Goal: Task Accomplishment & Management: Use online tool/utility

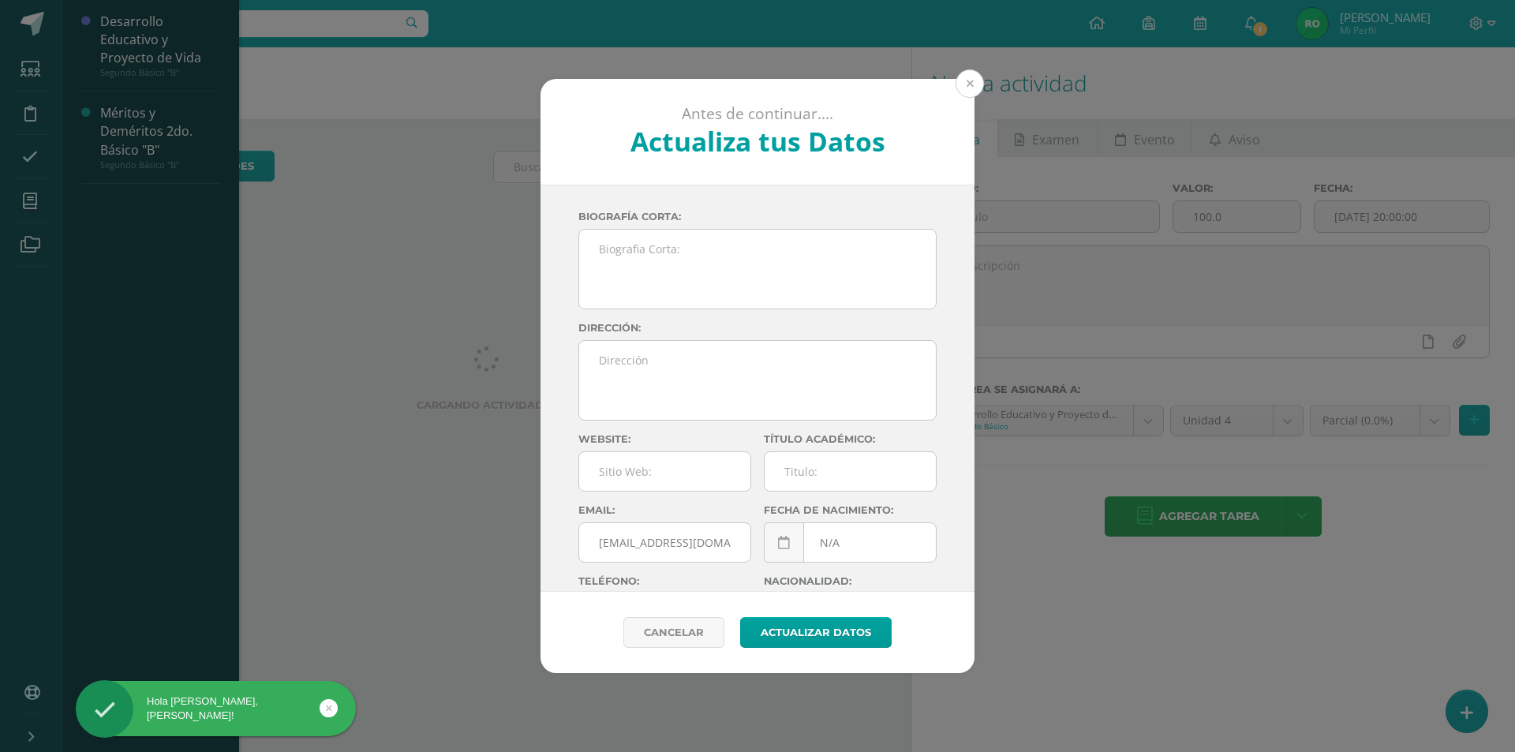
click at [969, 88] on button at bounding box center [969, 83] width 28 height 28
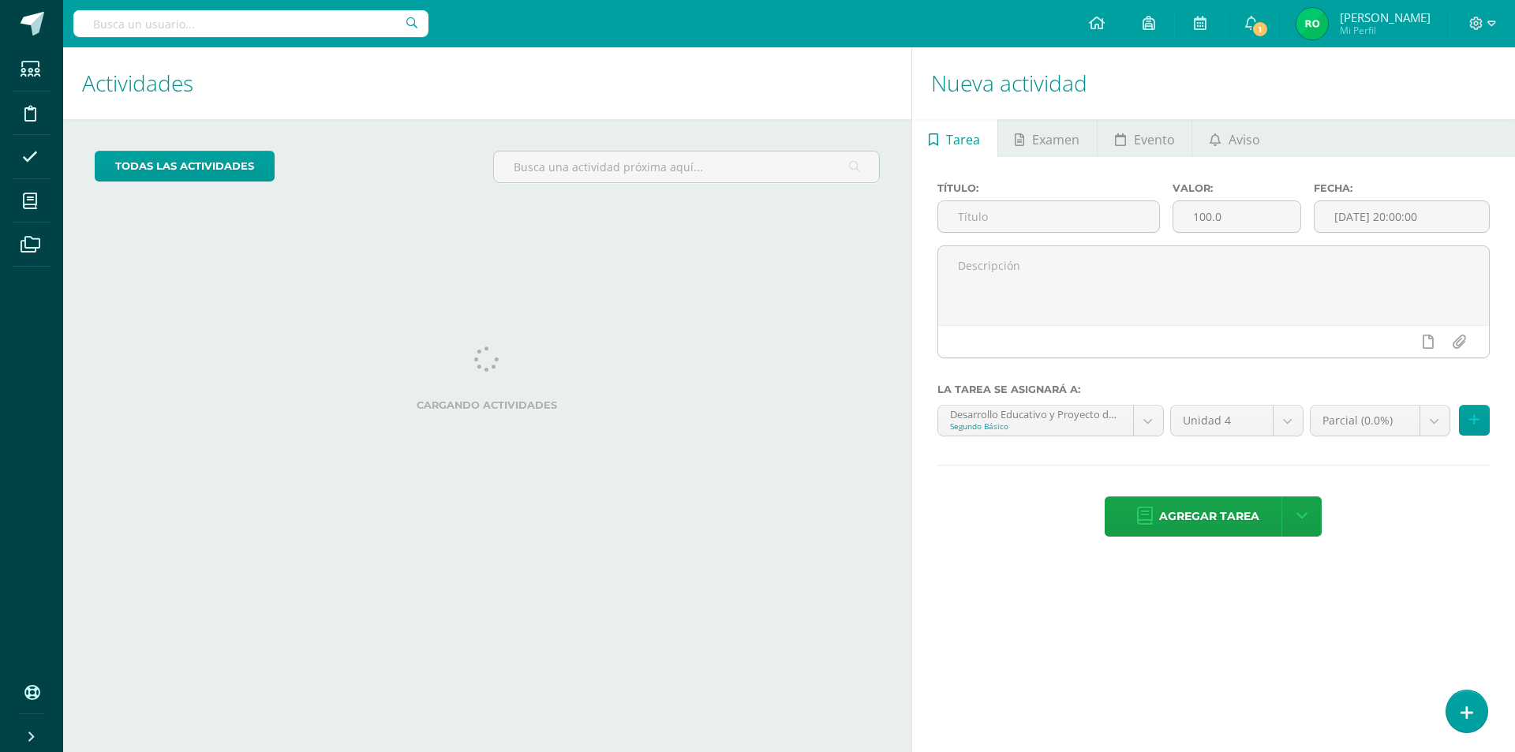
click at [24, 193] on icon at bounding box center [30, 201] width 14 height 16
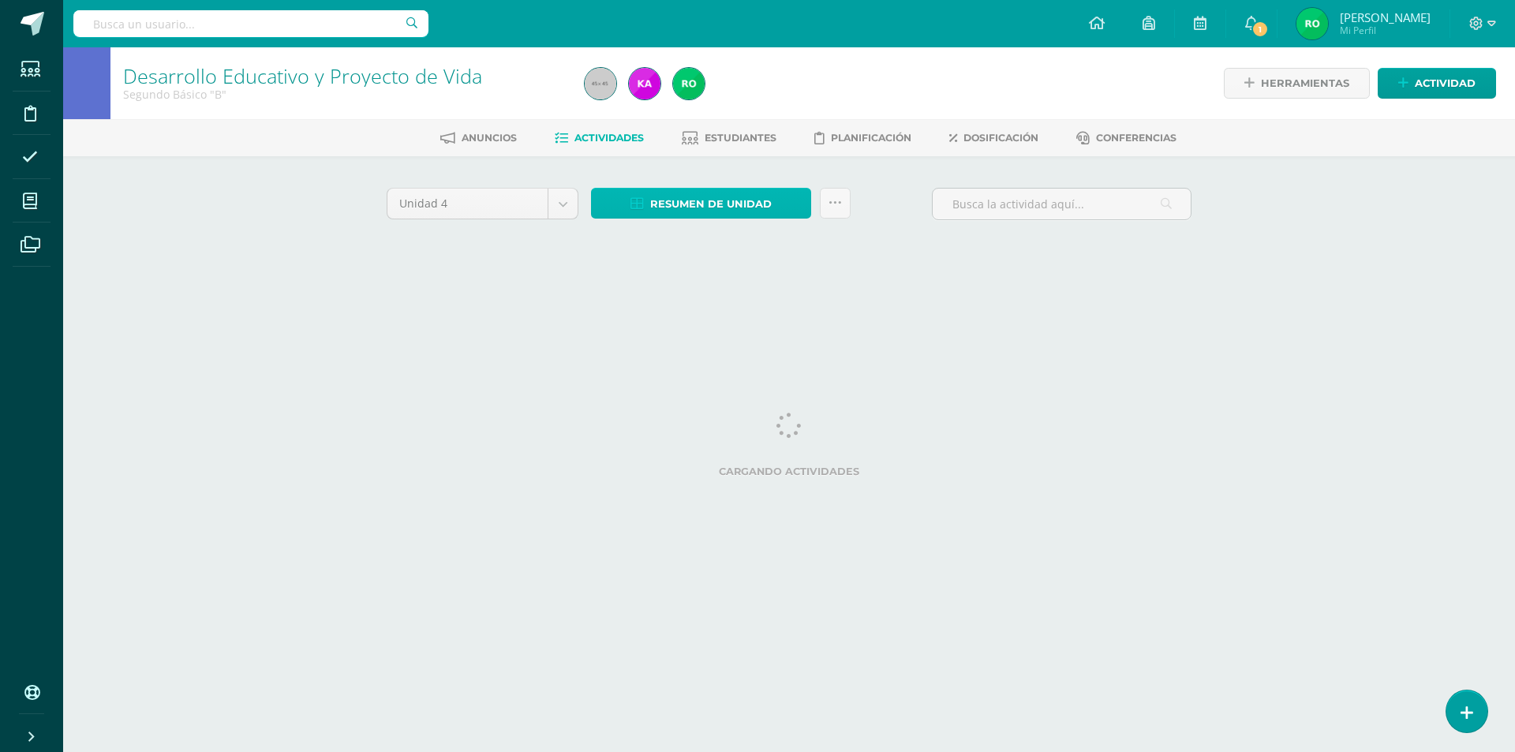
click at [727, 196] on span "Resumen de unidad" at bounding box center [710, 203] width 121 height 29
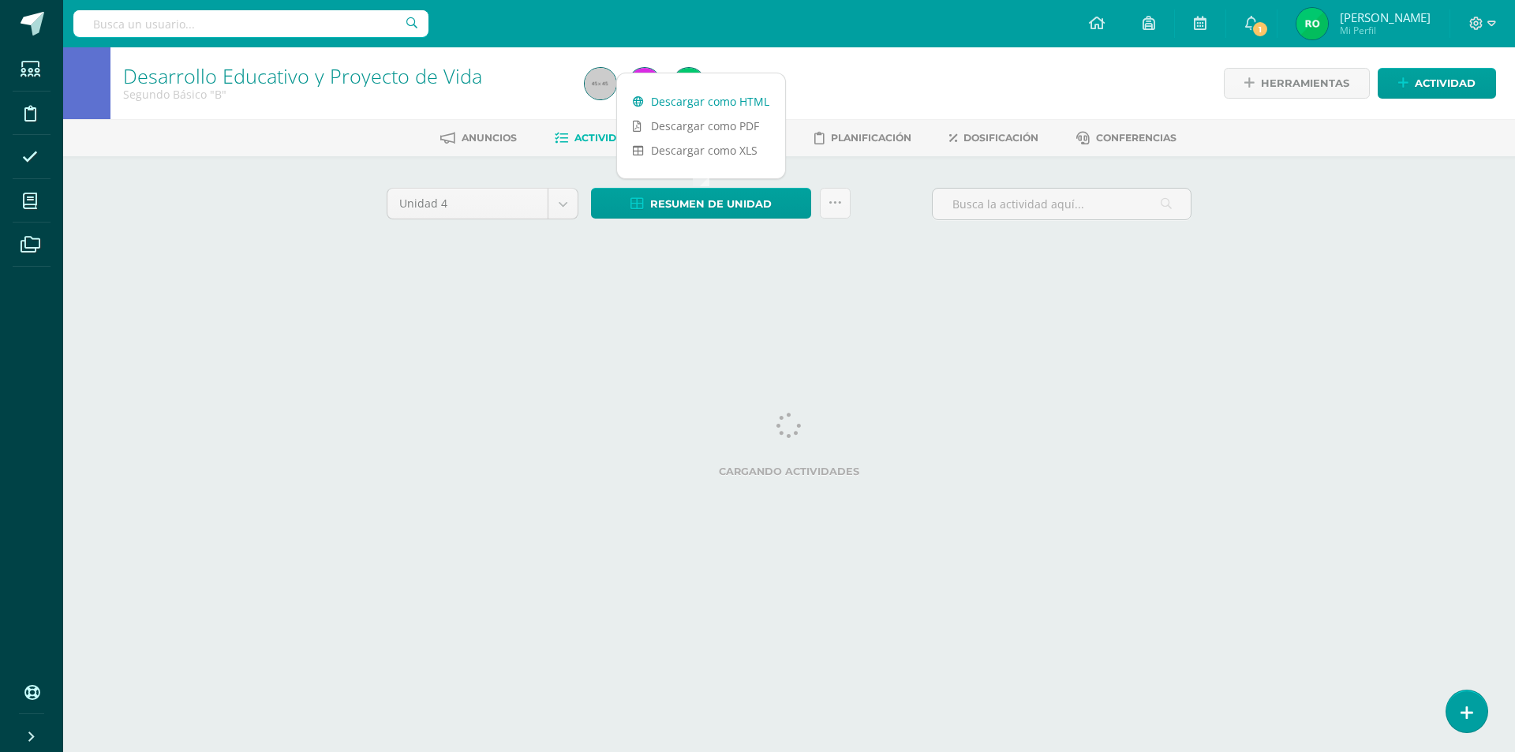
click at [723, 99] on link "Descargar como HTML" at bounding box center [701, 101] width 168 height 24
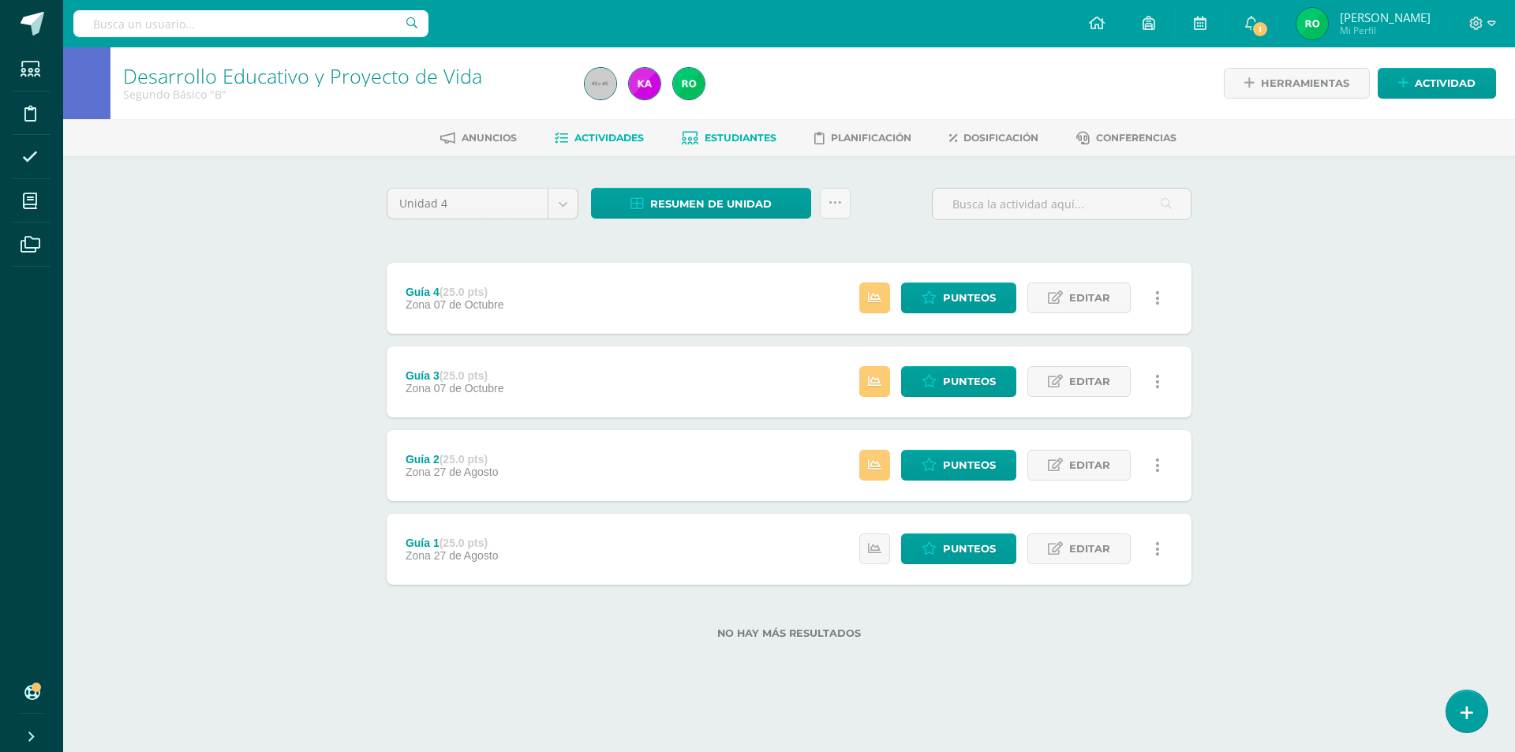
click at [724, 138] on span "Estudiantes" at bounding box center [740, 138] width 72 height 12
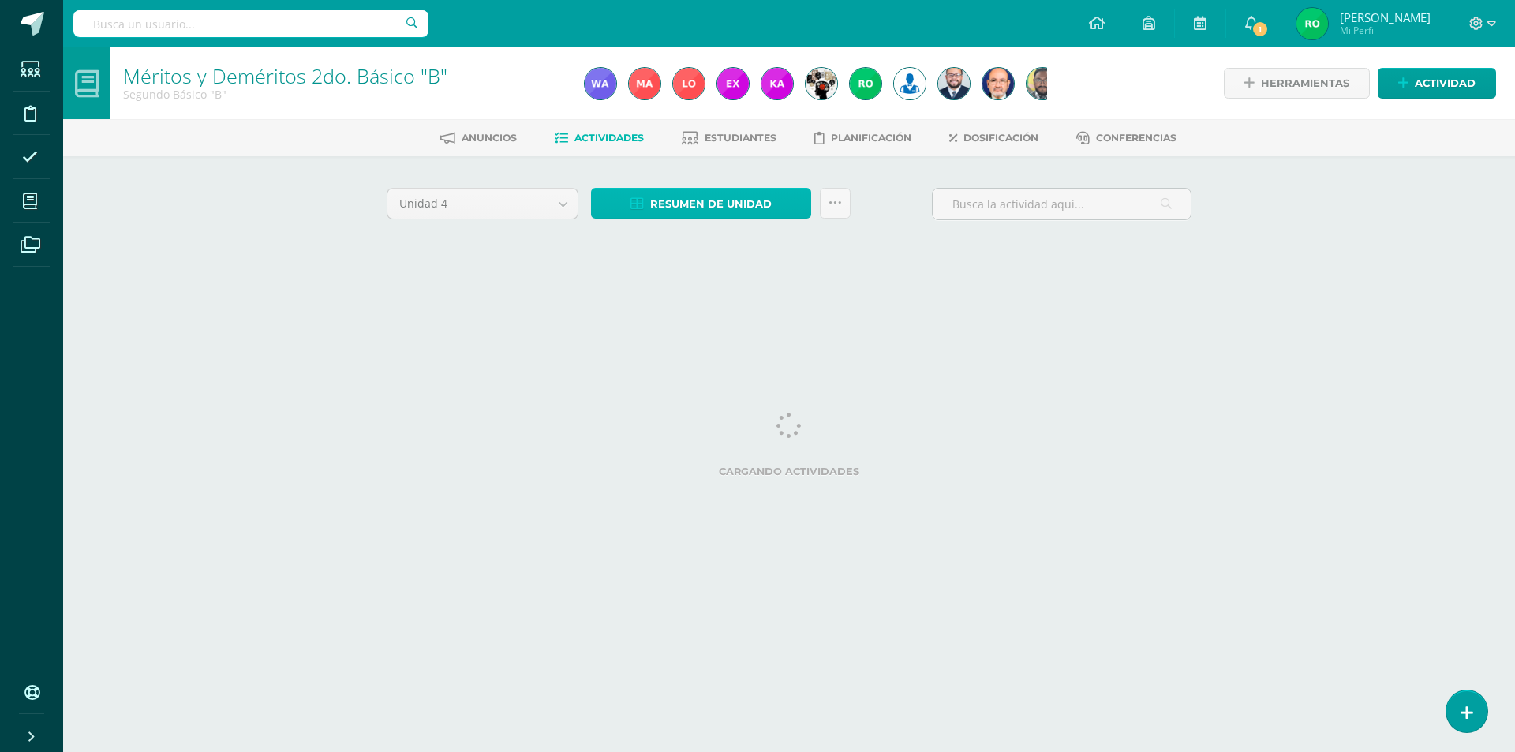
click at [690, 204] on span "Resumen de unidad" at bounding box center [710, 203] width 121 height 29
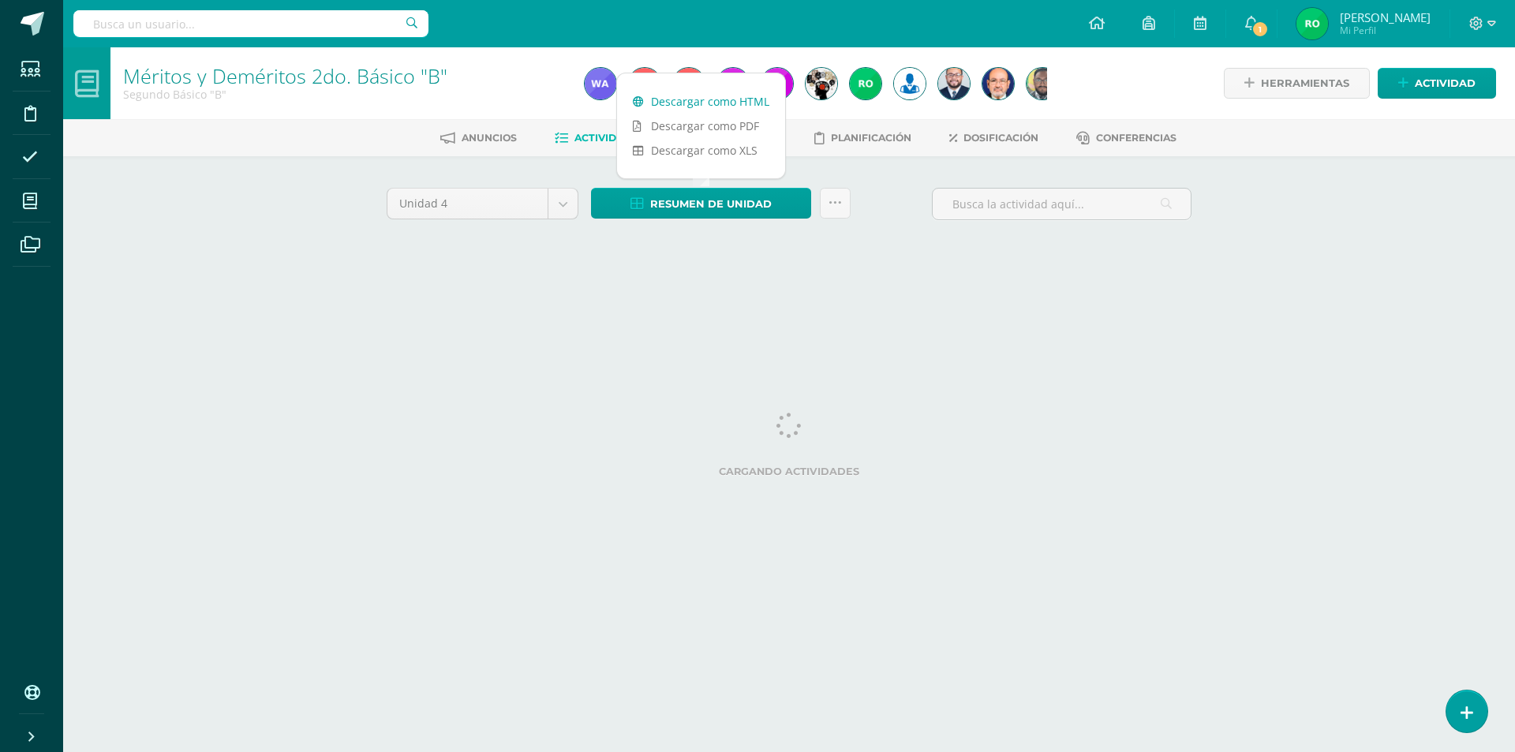
click at [707, 101] on link "Descargar como HTML" at bounding box center [701, 101] width 168 height 24
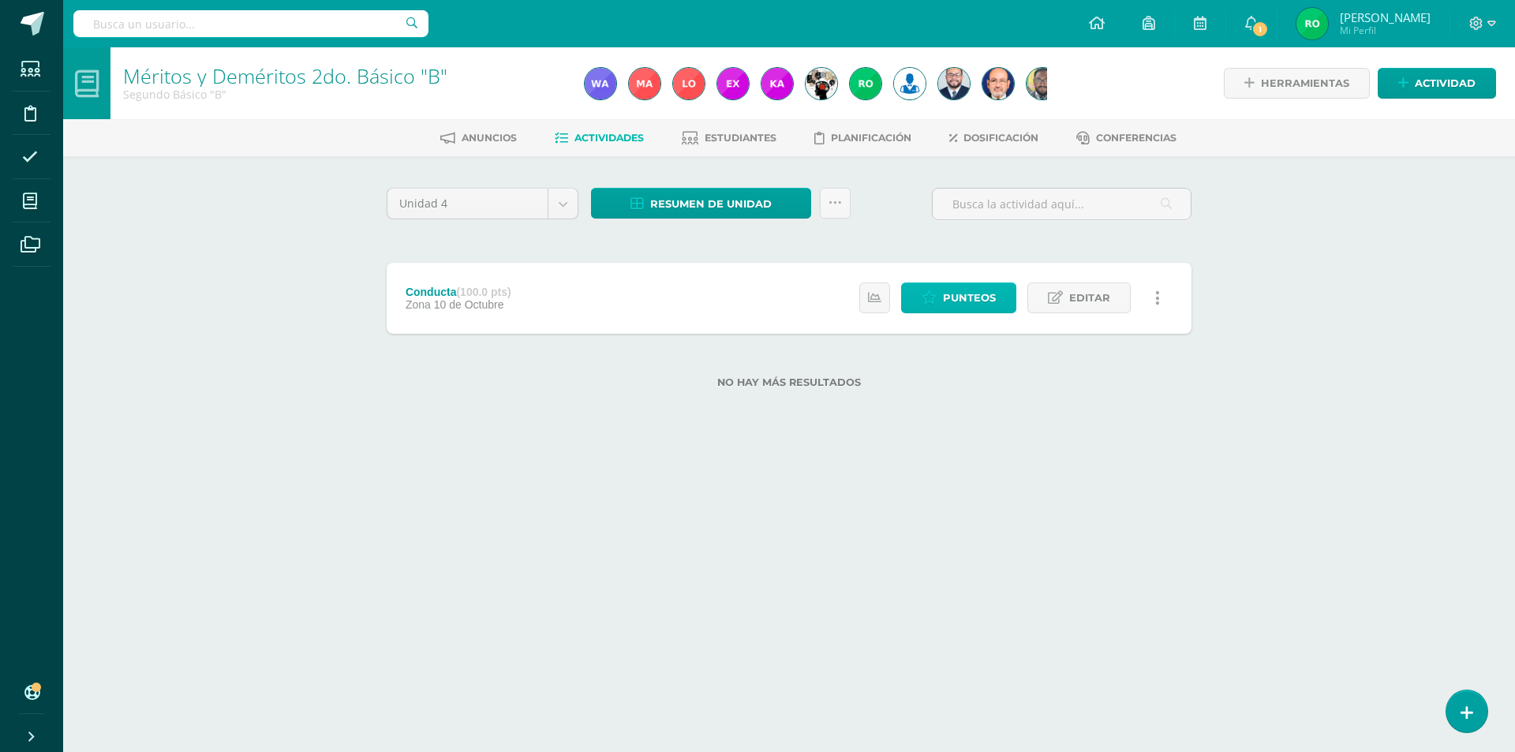
click at [966, 301] on span "Punteos" at bounding box center [969, 297] width 53 height 29
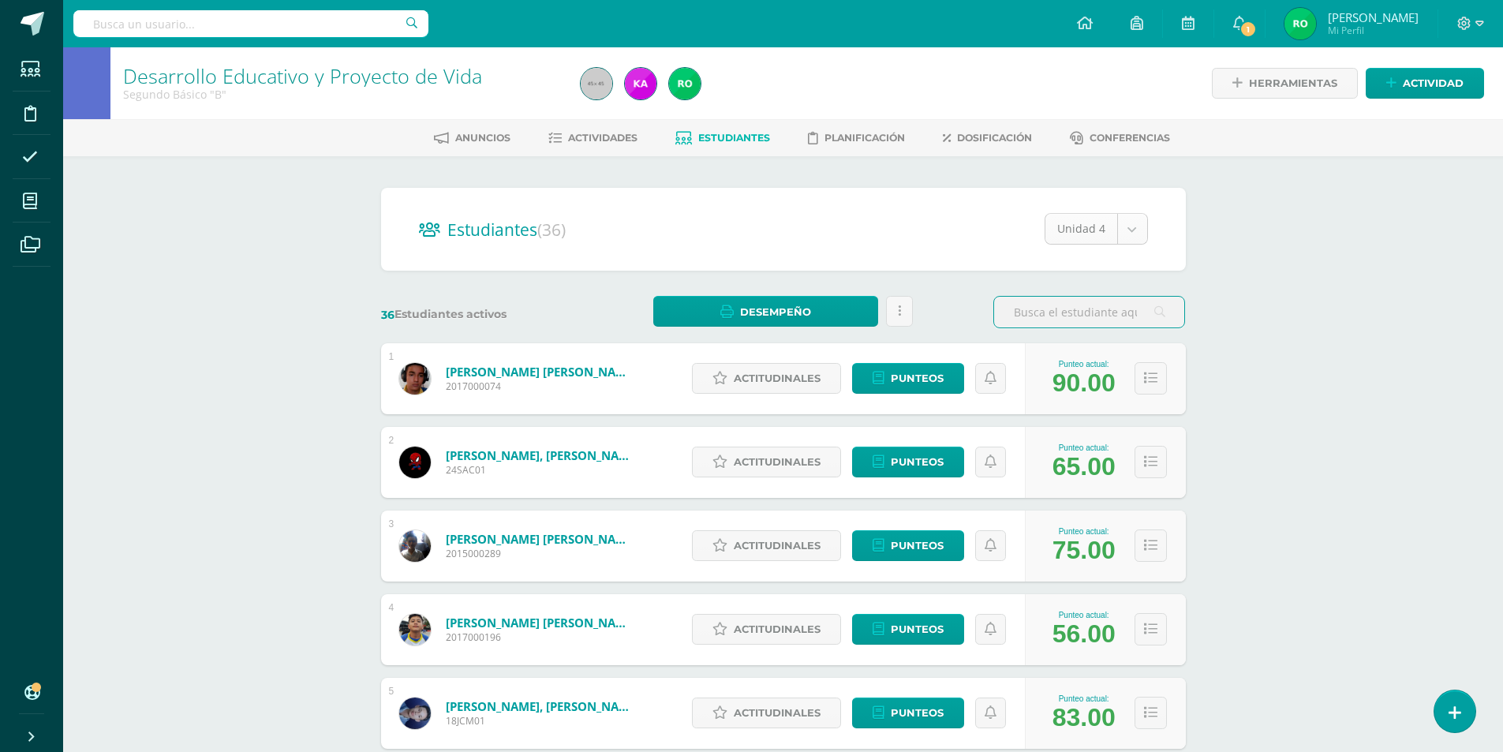
click at [1145, 228] on body "Estudiantes Disciplina Asistencia Mis cursos Archivos Soporte Ayuda Reportar un…" at bounding box center [751, 633] width 1503 height 1266
click at [1102, 401] on div "Punteo actual: 90.00" at bounding box center [1105, 378] width 161 height 71
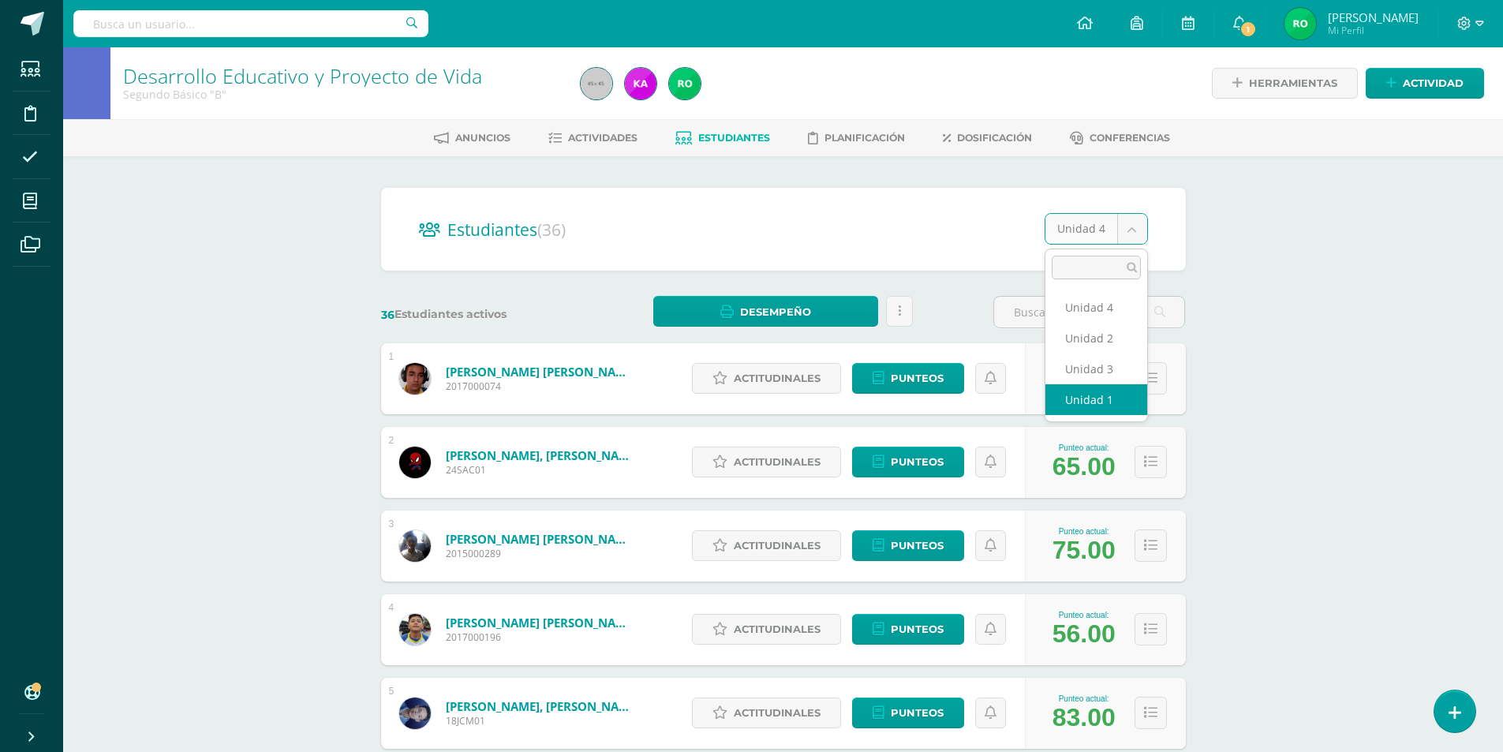
select select "/dashboard/teacher/section/4004/students/?unit=158865"
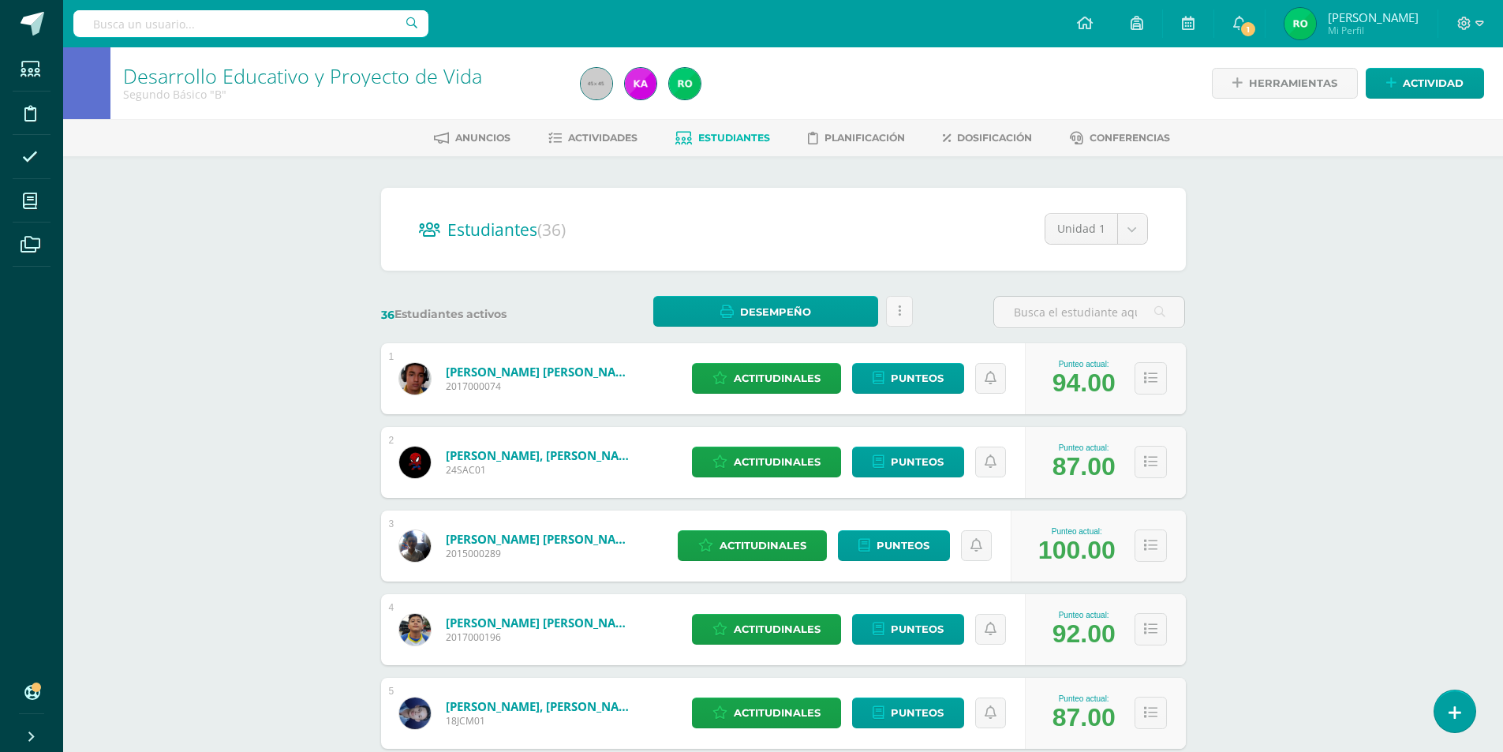
select select "/dashboard/teacher/section/4004/students/?unit=158879"
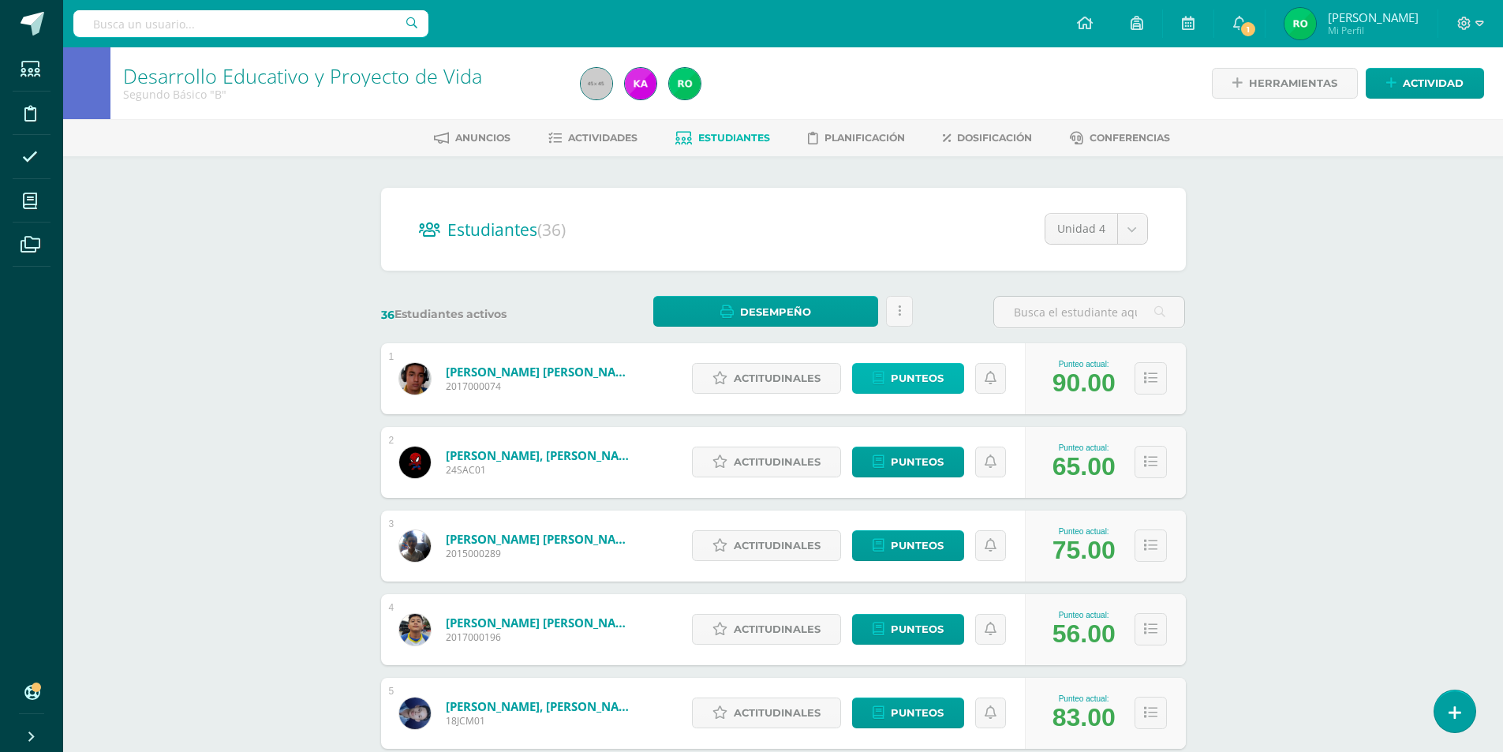
click at [914, 368] on span "Punteos" at bounding box center [917, 378] width 53 height 29
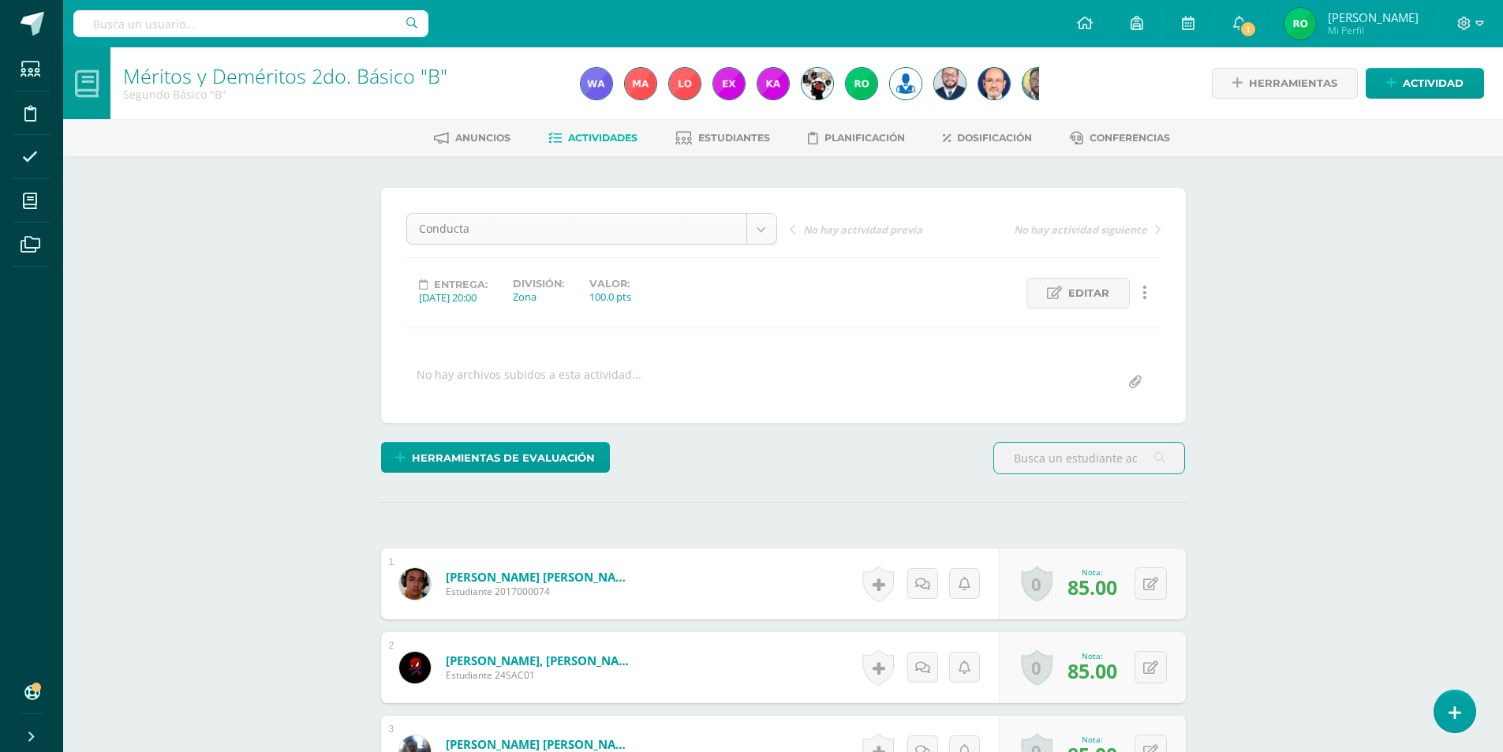
scroll to position [1, 0]
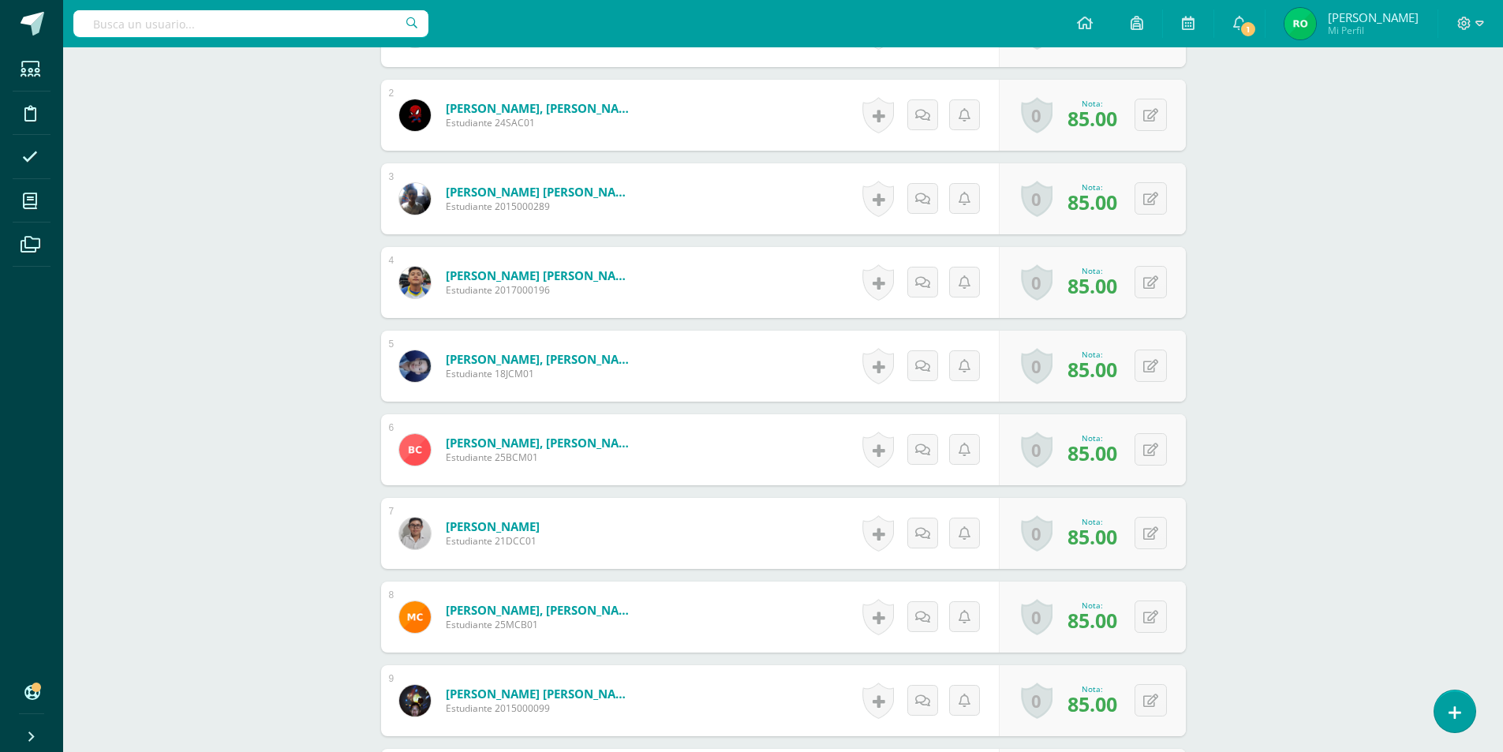
scroll to position [0, 0]
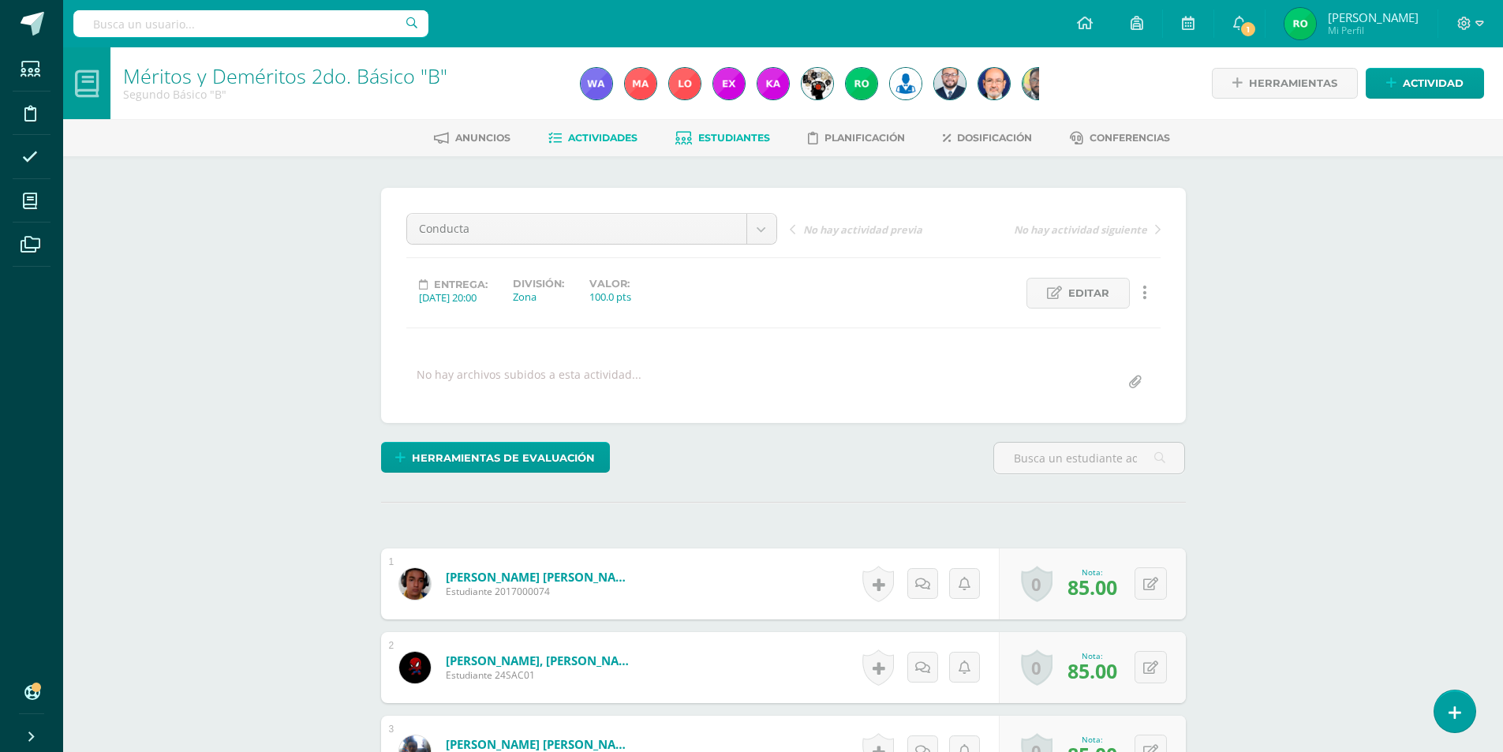
click at [727, 144] on span "Estudiantes" at bounding box center [734, 138] width 72 height 12
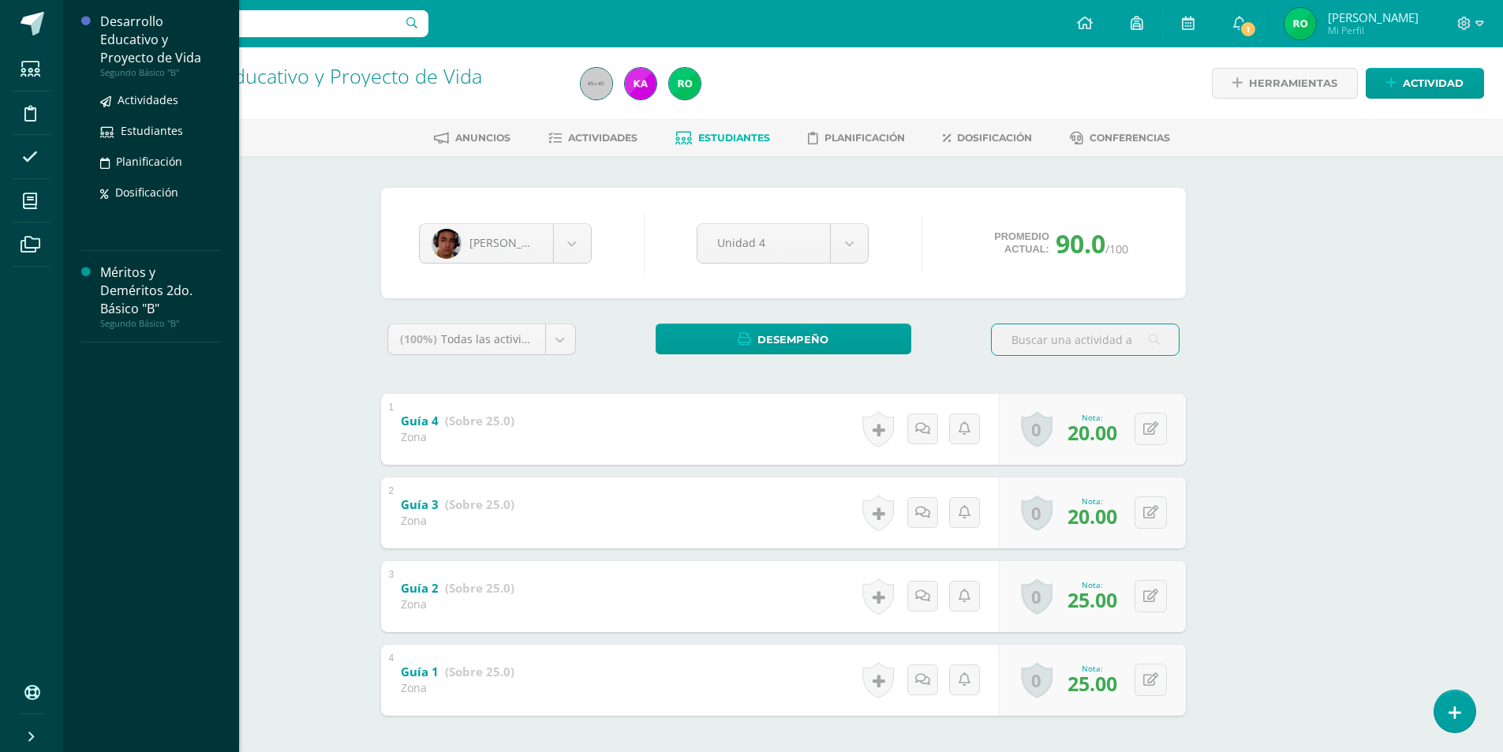
click at [153, 60] on div "Desarrollo Educativo y Proyecto de Vida" at bounding box center [160, 40] width 120 height 54
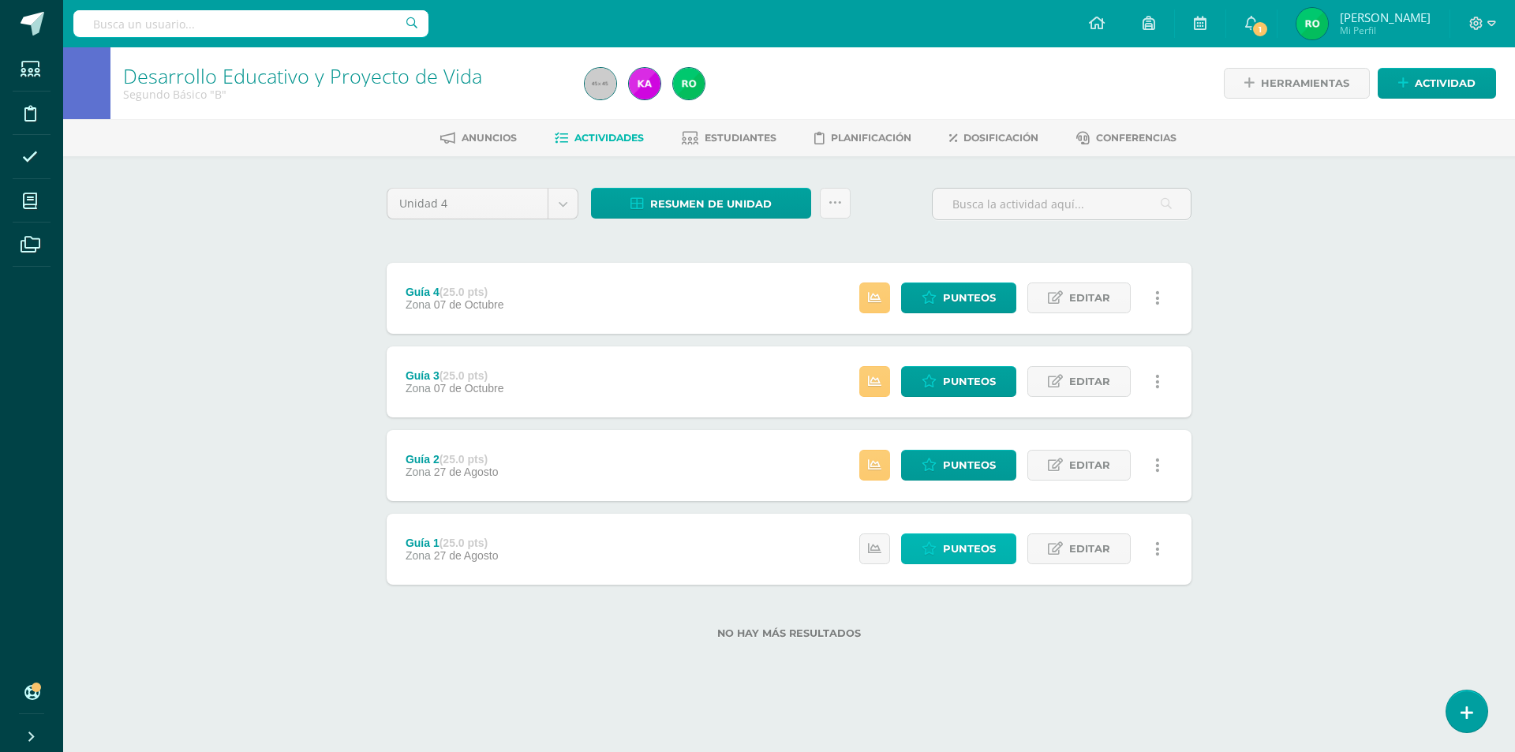
click at [988, 549] on span "Punteos" at bounding box center [969, 548] width 53 height 29
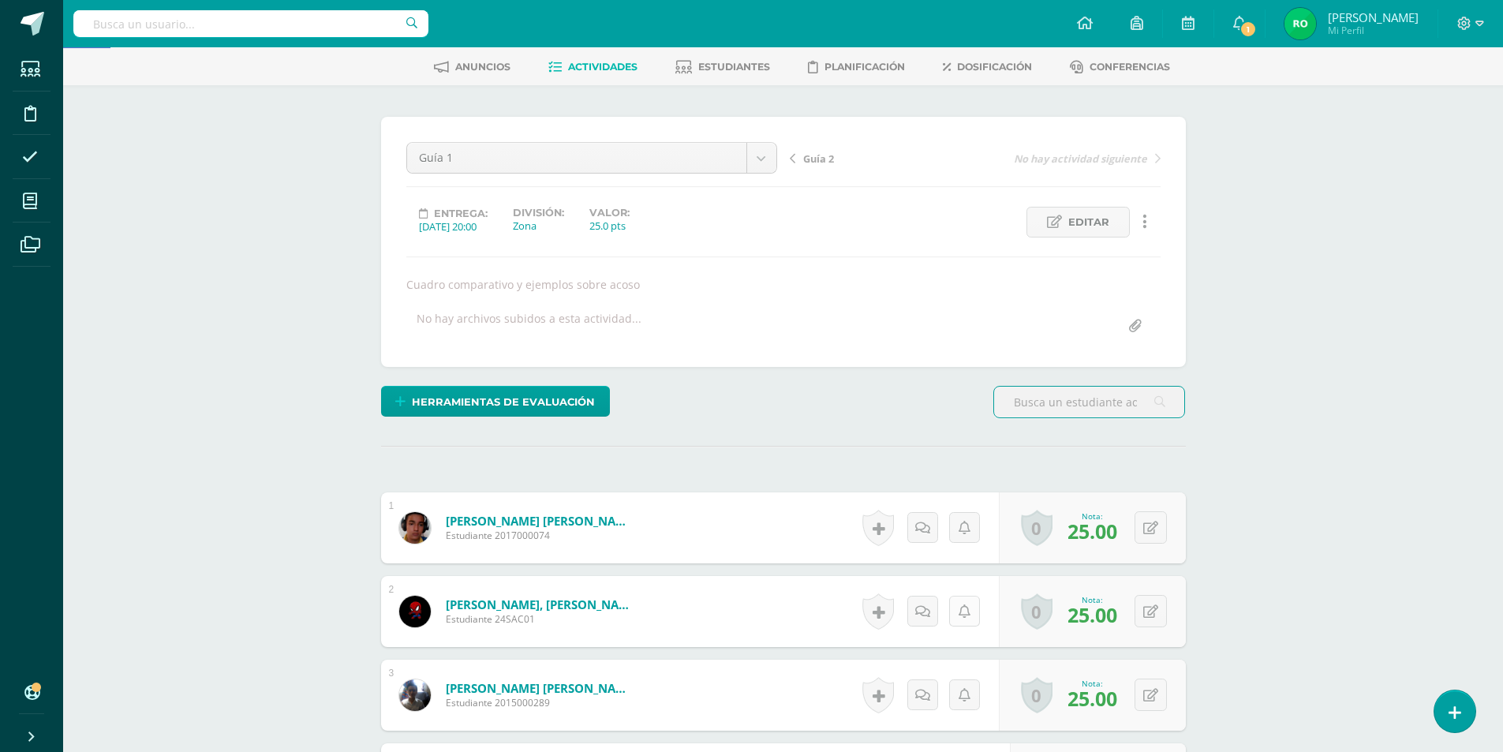
scroll to position [229, 0]
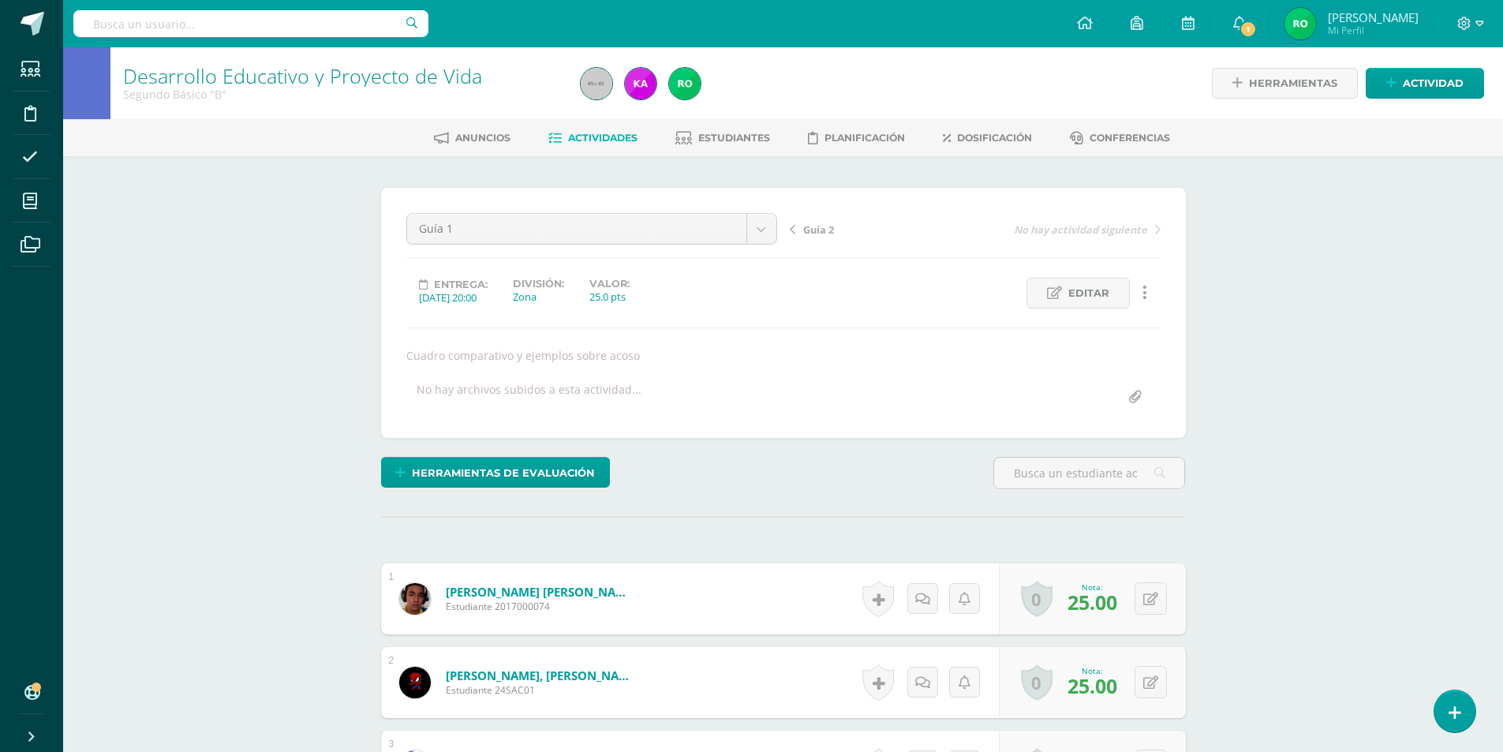
click at [599, 138] on span "Actividades" at bounding box center [602, 138] width 69 height 12
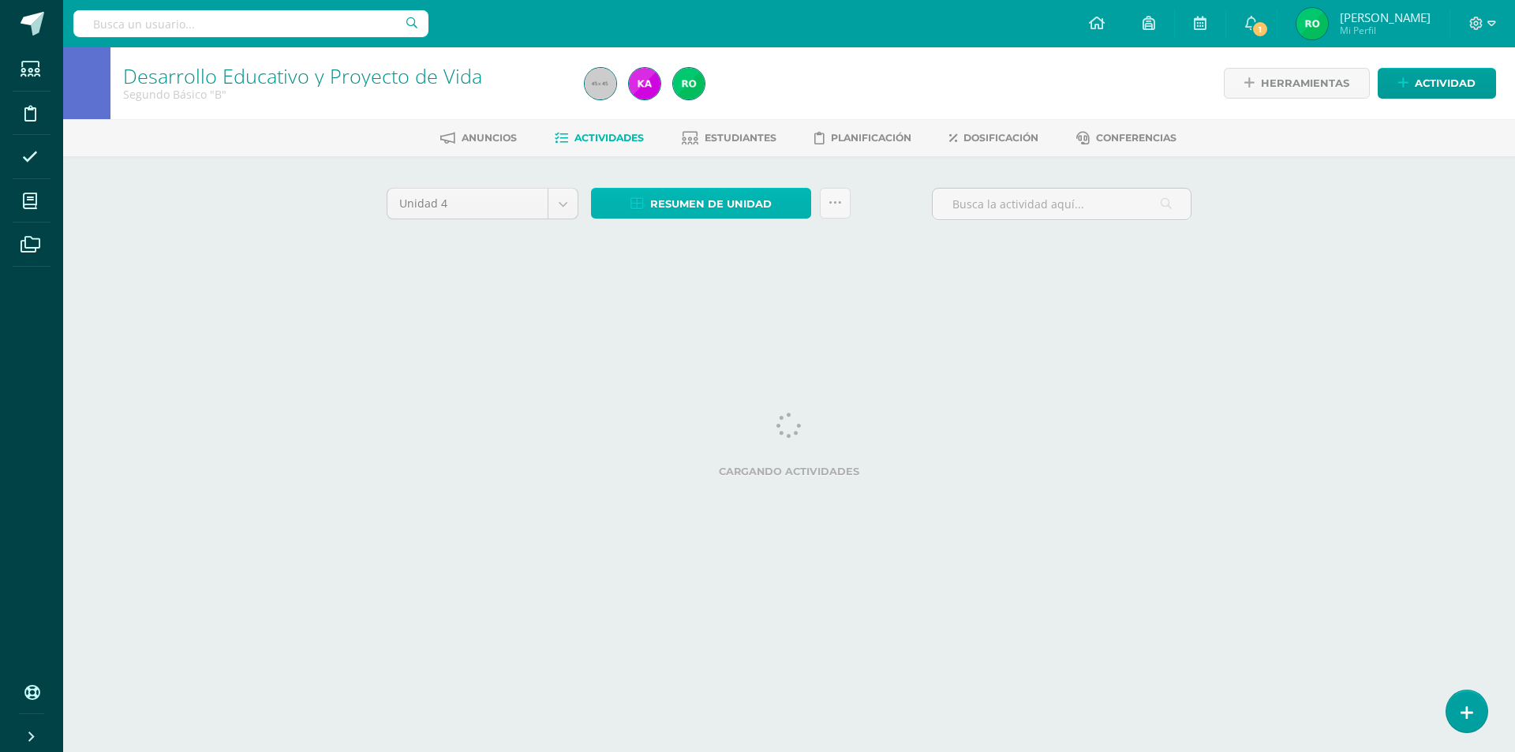
drag, startPoint x: 671, startPoint y: 211, endPoint x: 674, endPoint y: 196, distance: 16.0
click at [674, 196] on span "Resumen de unidad" at bounding box center [710, 203] width 121 height 29
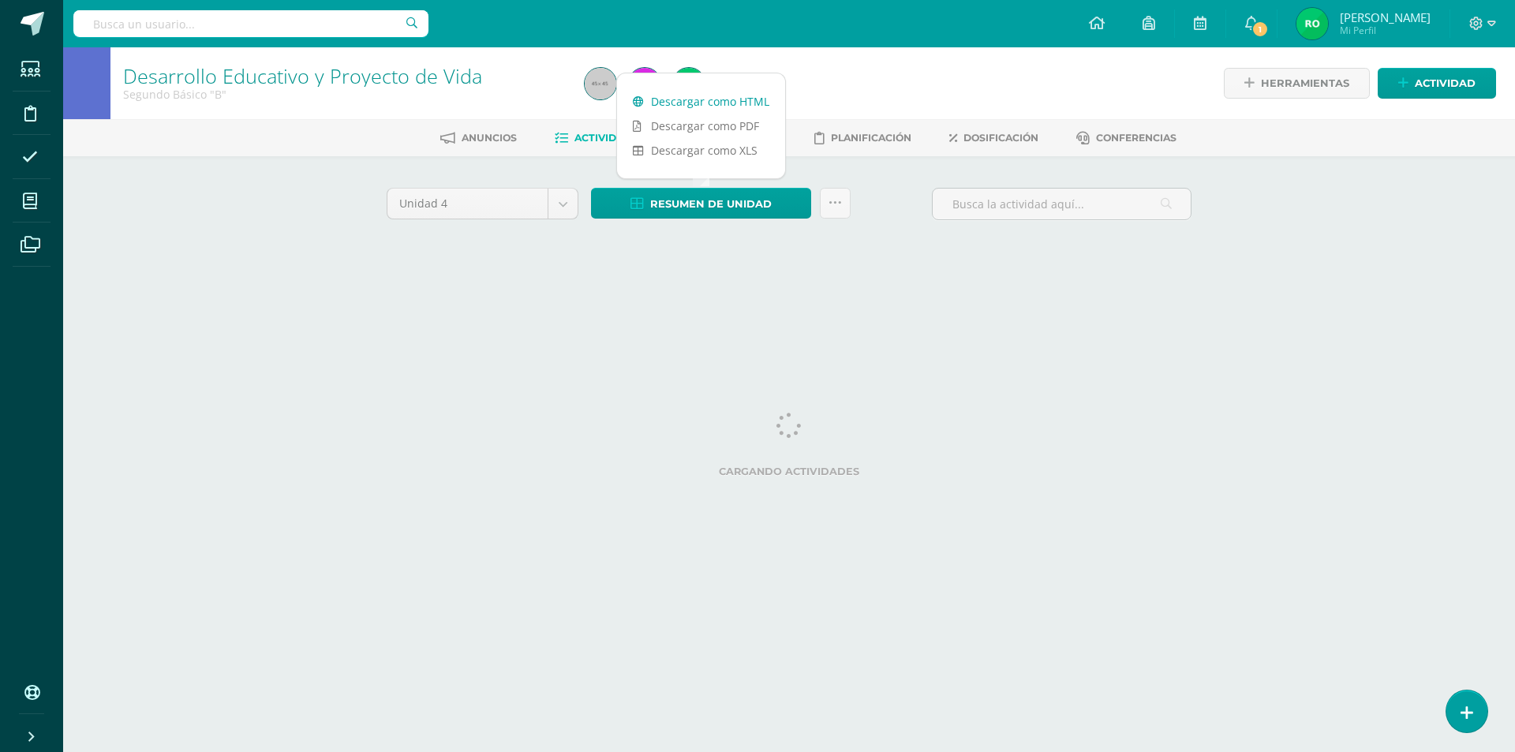
click at [692, 108] on link "Descargar como HTML" at bounding box center [701, 101] width 168 height 24
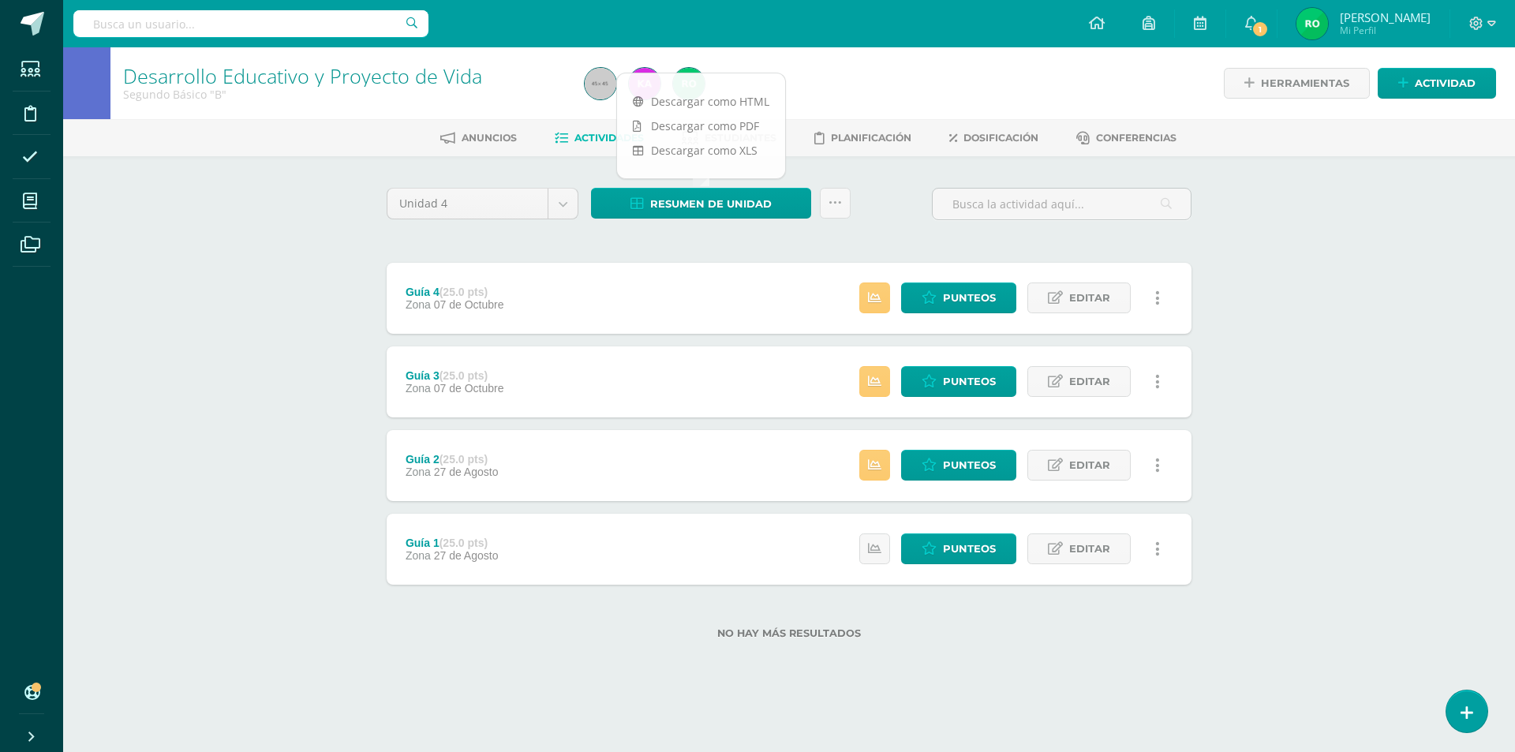
click at [1378, 252] on div "Desarrollo Educativo y Proyecto de Vida Segundo Básico "B" Herramientas Detalle…" at bounding box center [789, 368] width 1452 height 642
click at [951, 555] on span "Punteos" at bounding box center [969, 548] width 53 height 29
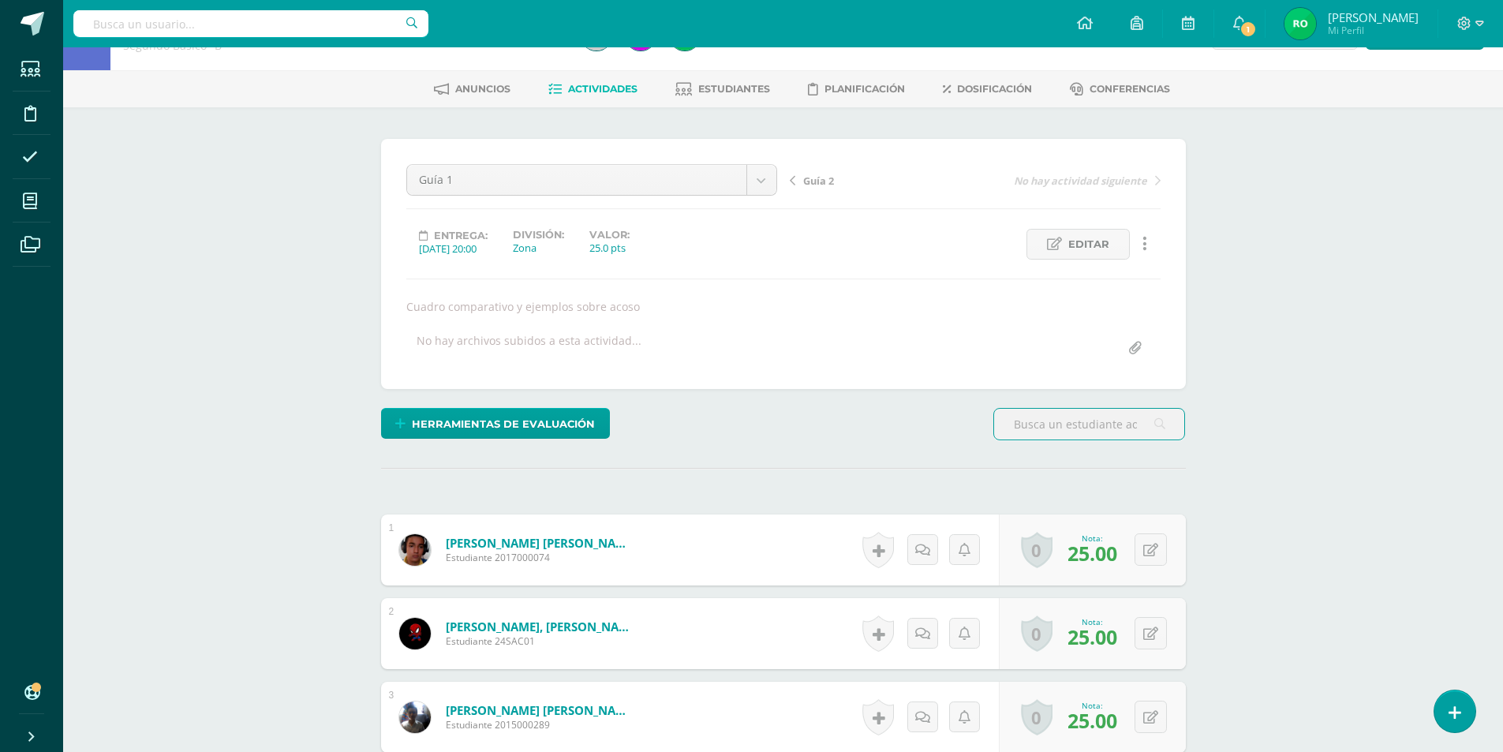
scroll to position [32, 0]
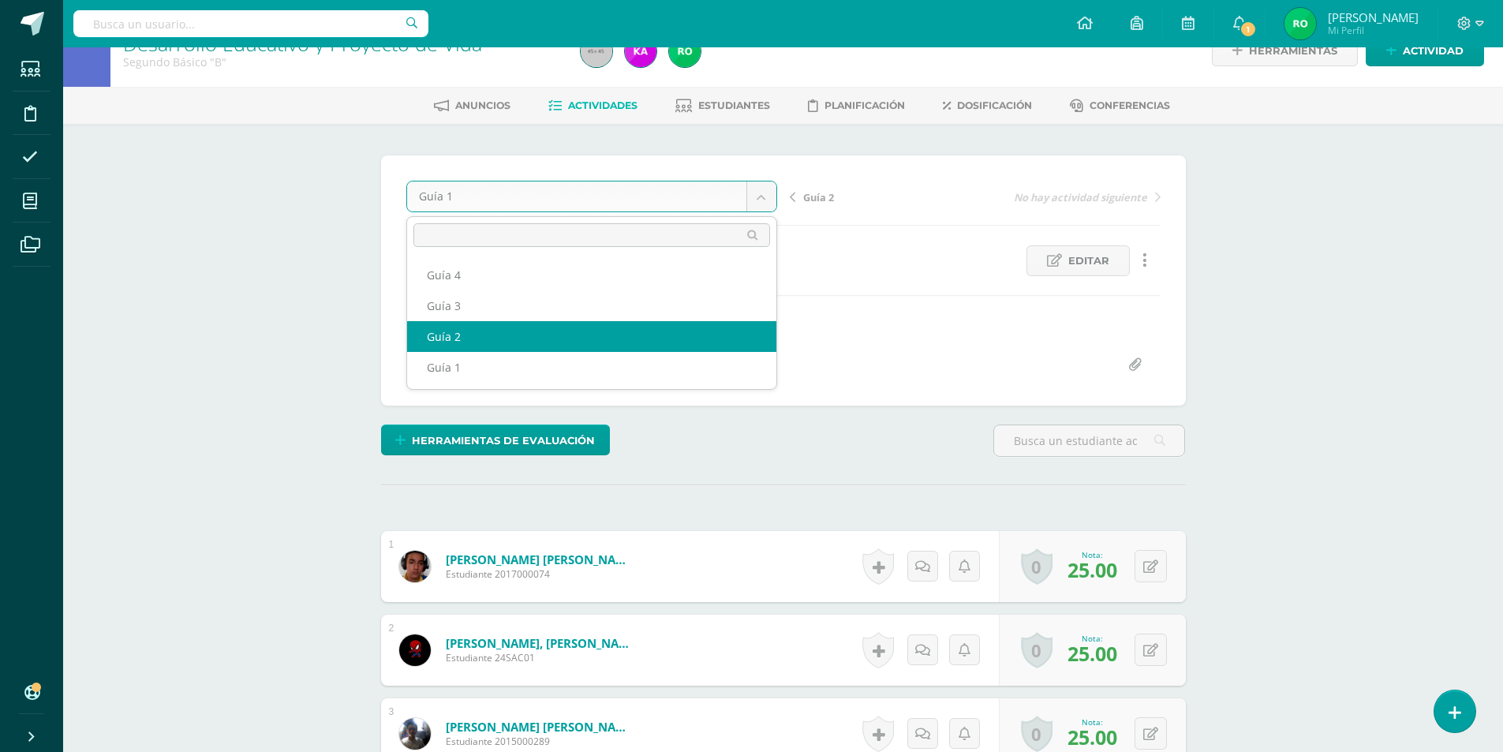
select select "/dashboard/teacher/grade-activity/179116/"
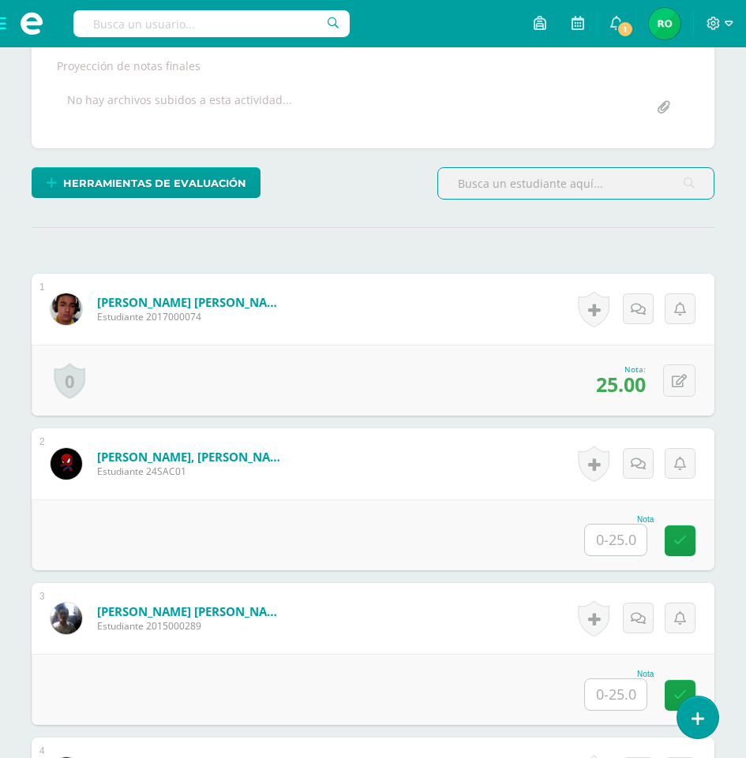
scroll to position [552, 0]
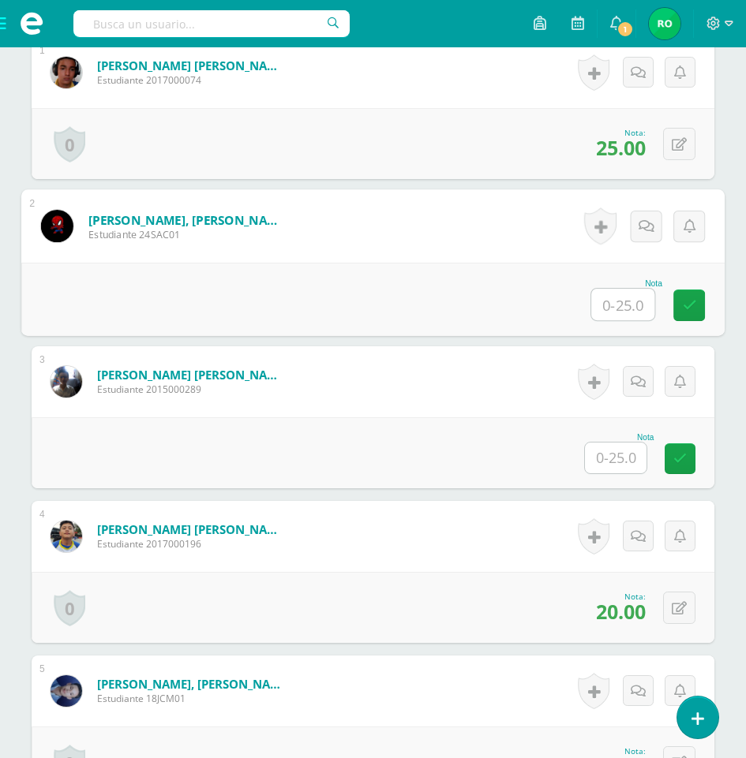
click at [621, 312] on input "text" at bounding box center [622, 305] width 63 height 32
type input "15"
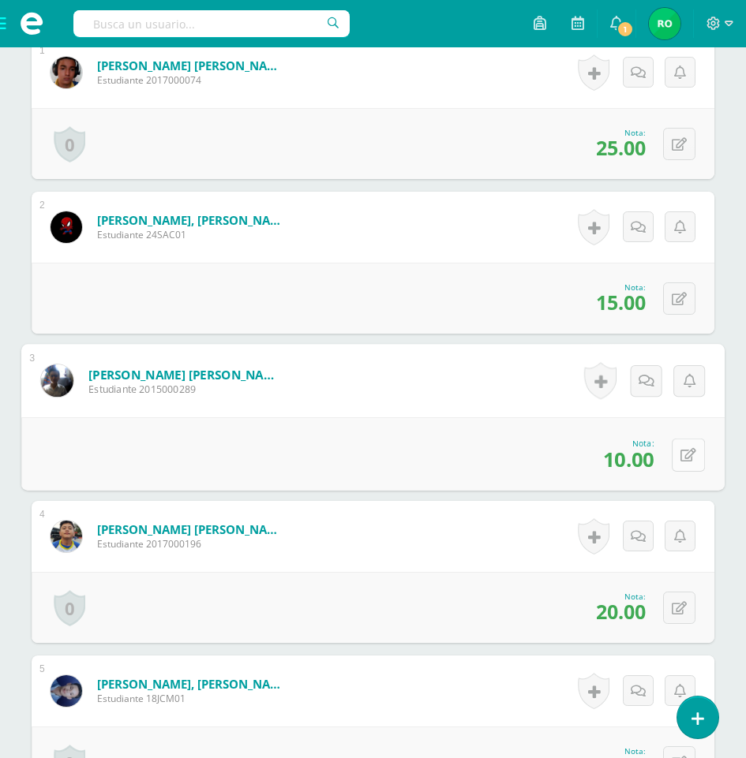
click at [675, 453] on button at bounding box center [687, 454] width 33 height 33
type input "15"
click at [691, 305] on button at bounding box center [679, 298] width 32 height 32
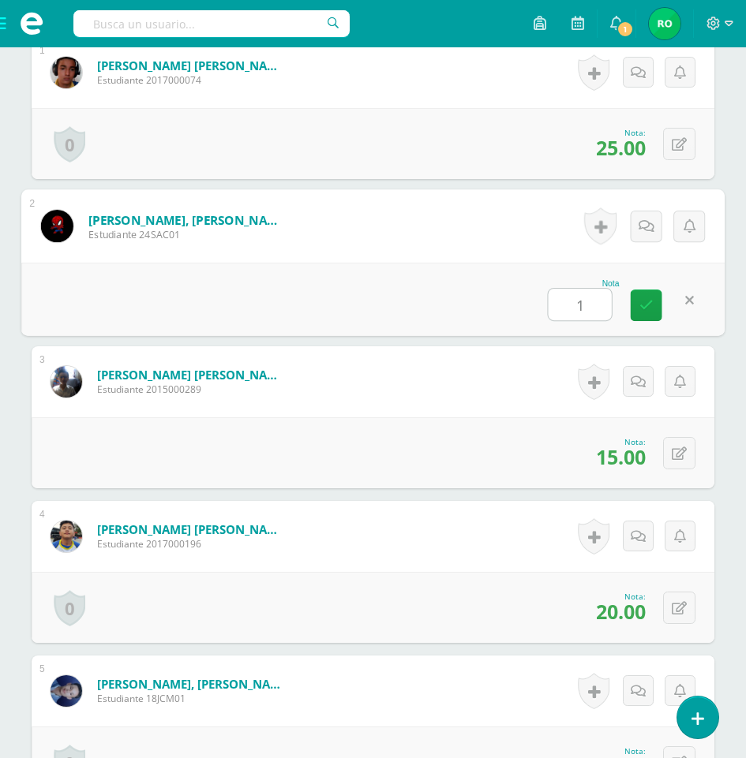
type input "10"
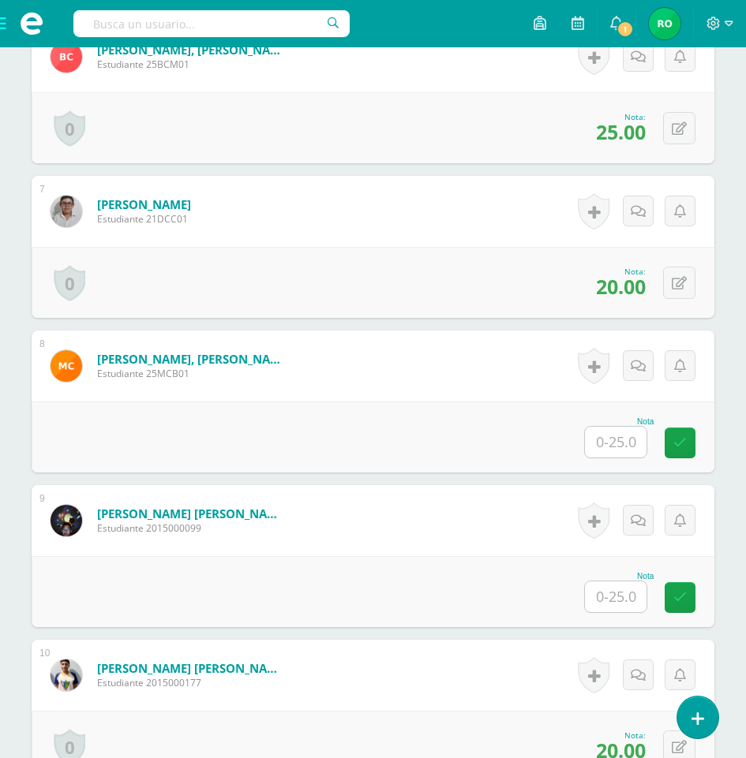
scroll to position [1420, 0]
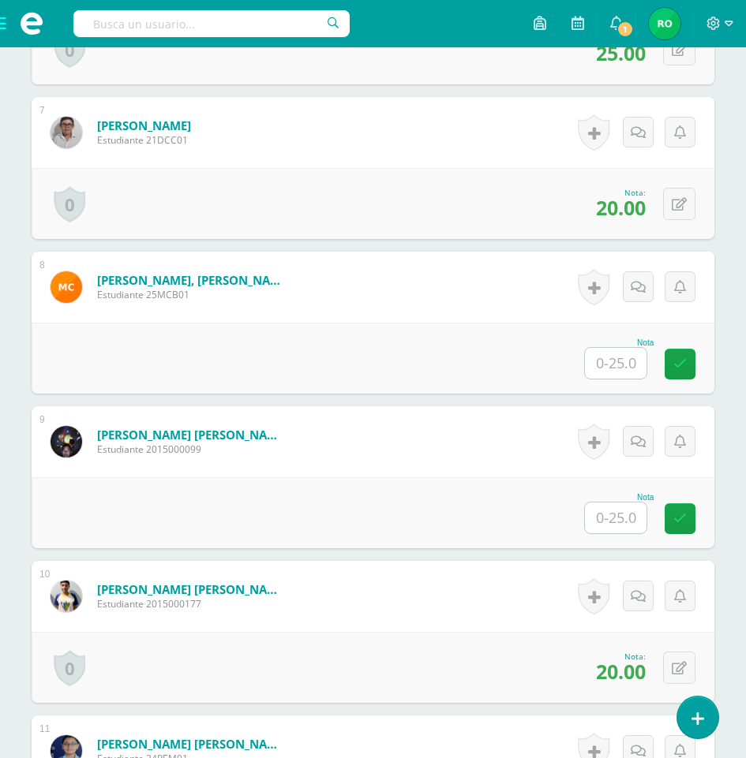
click at [617, 374] on input "text" at bounding box center [616, 363] width 62 height 31
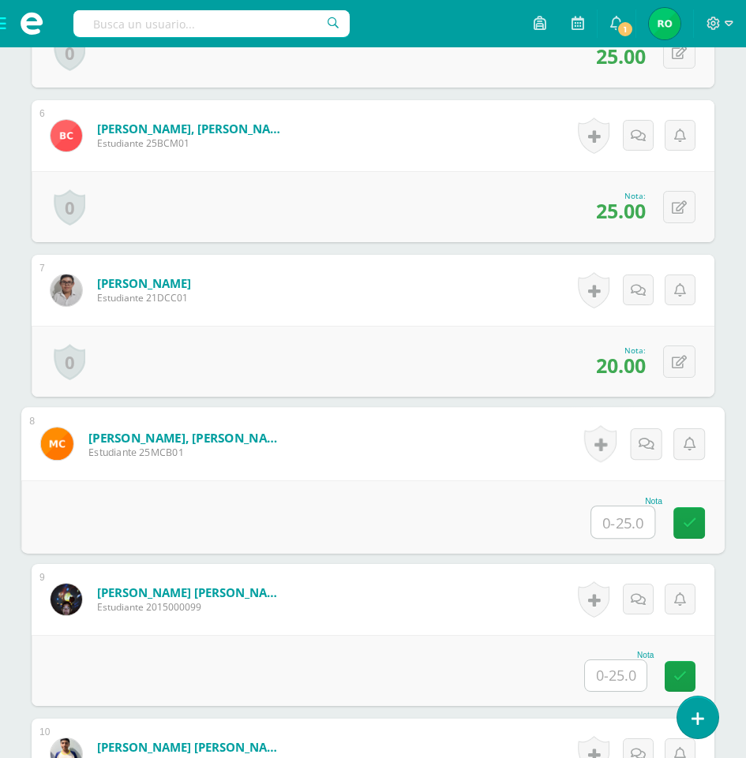
scroll to position [1578, 0]
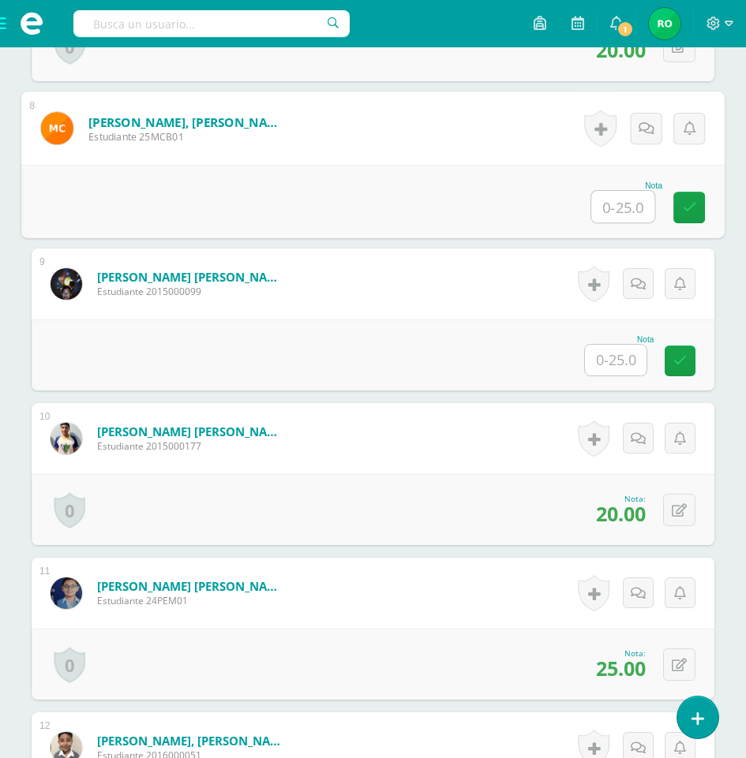
click at [626, 207] on input "text" at bounding box center [622, 207] width 63 height 32
type input "15"
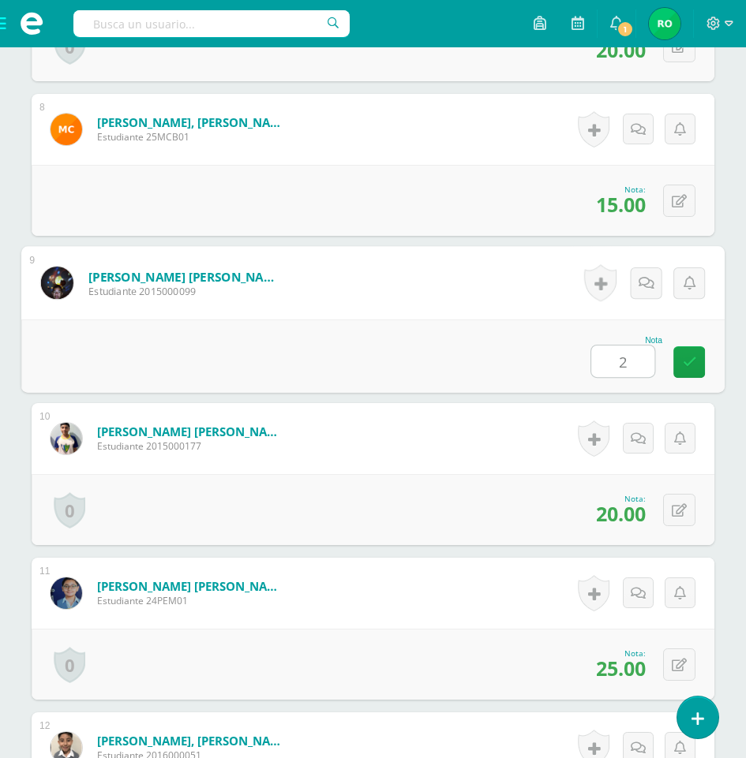
type input "20"
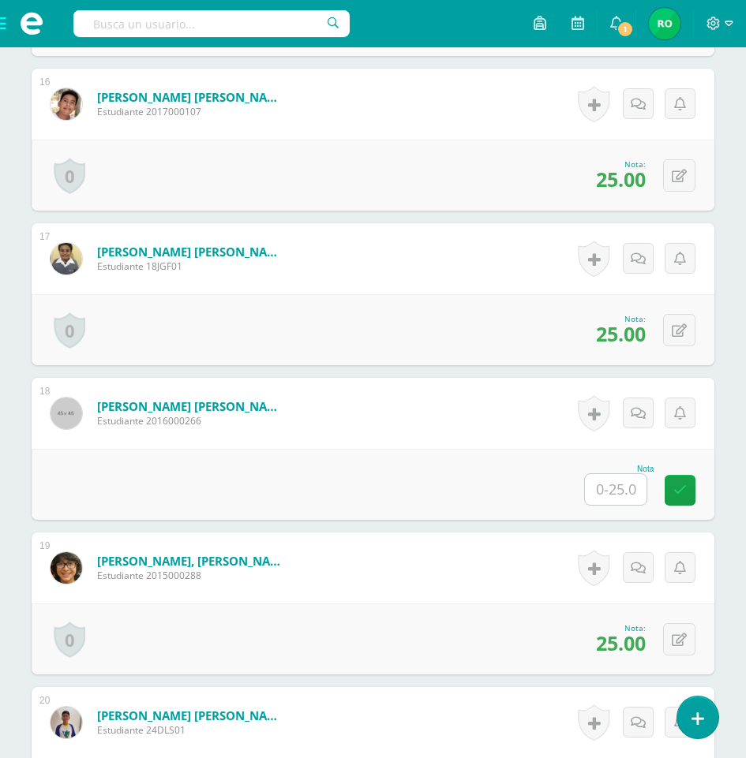
scroll to position [2998, 0]
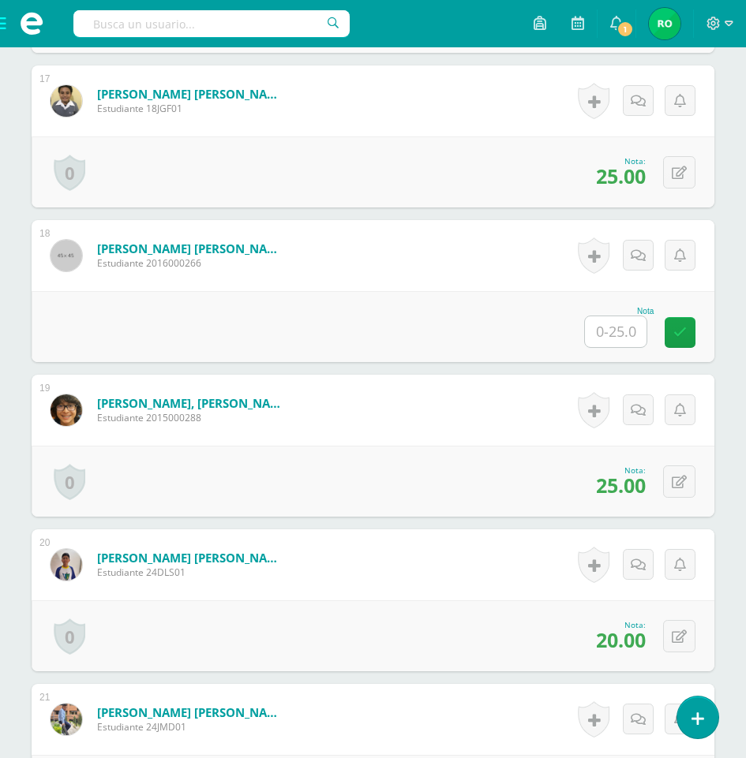
click at [630, 334] on input "text" at bounding box center [616, 331] width 62 height 31
type input "15"
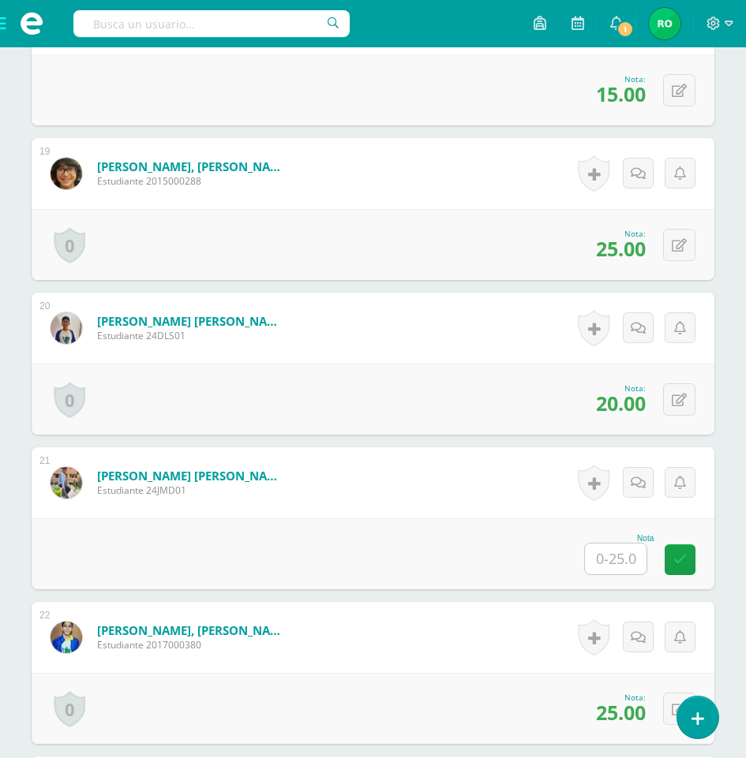
scroll to position [3471, 0]
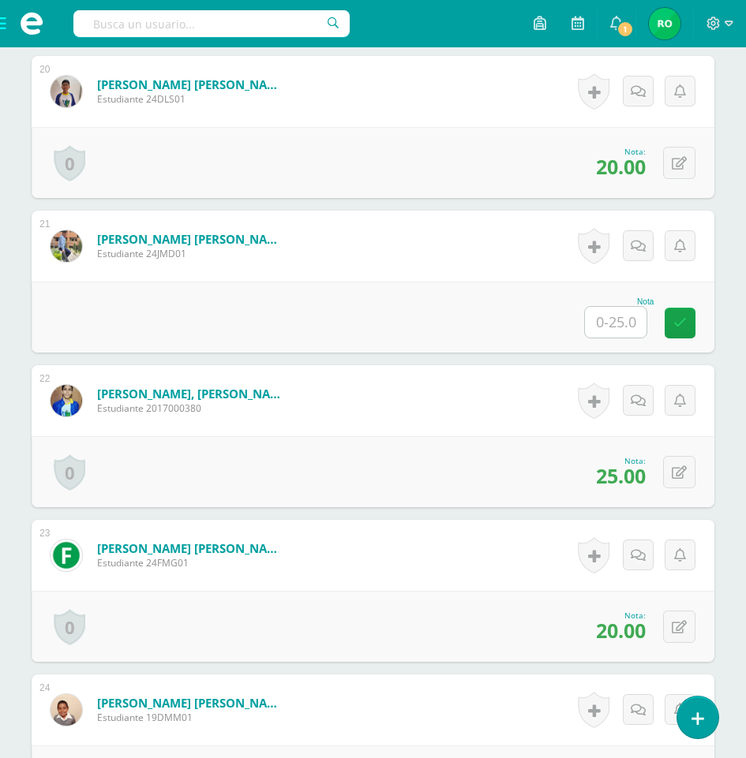
click at [599, 334] on input "text" at bounding box center [616, 322] width 62 height 31
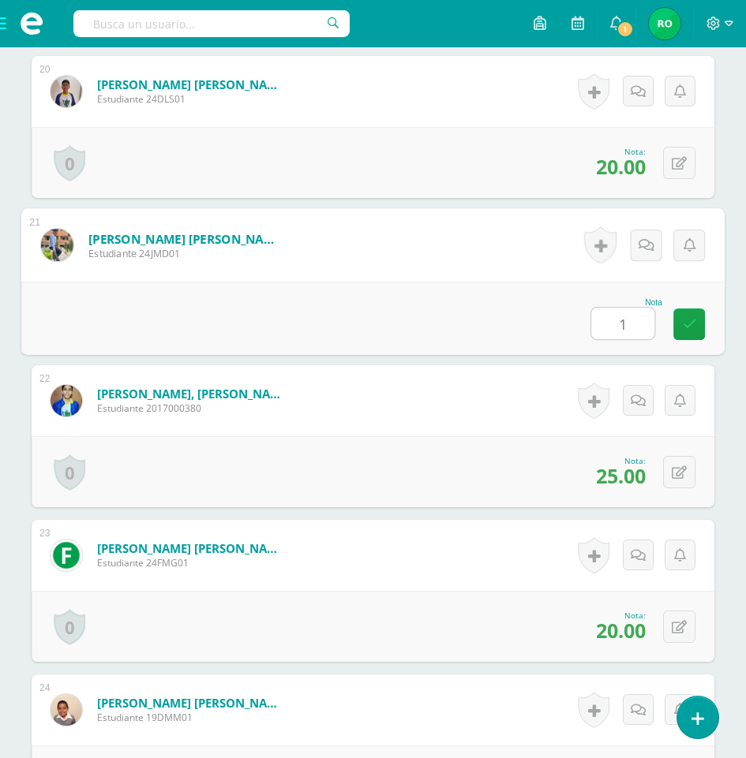
type input "15"
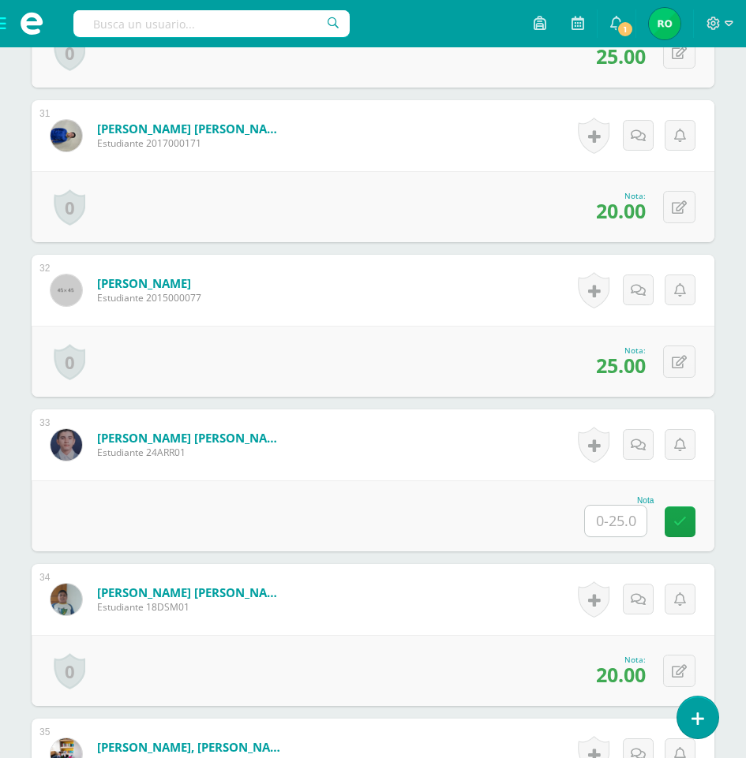
scroll to position [5364, 0]
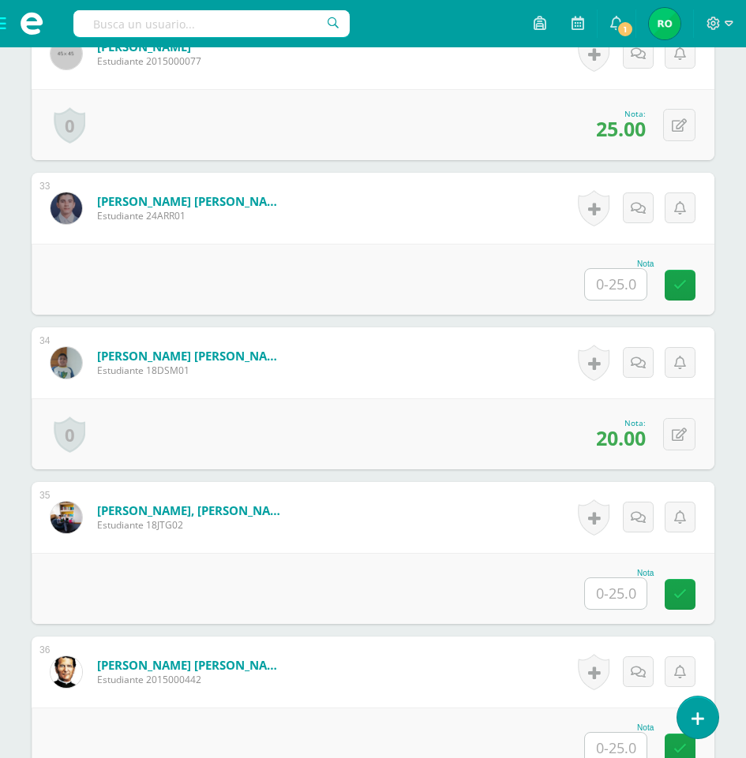
click at [618, 300] on input "text" at bounding box center [616, 284] width 62 height 31
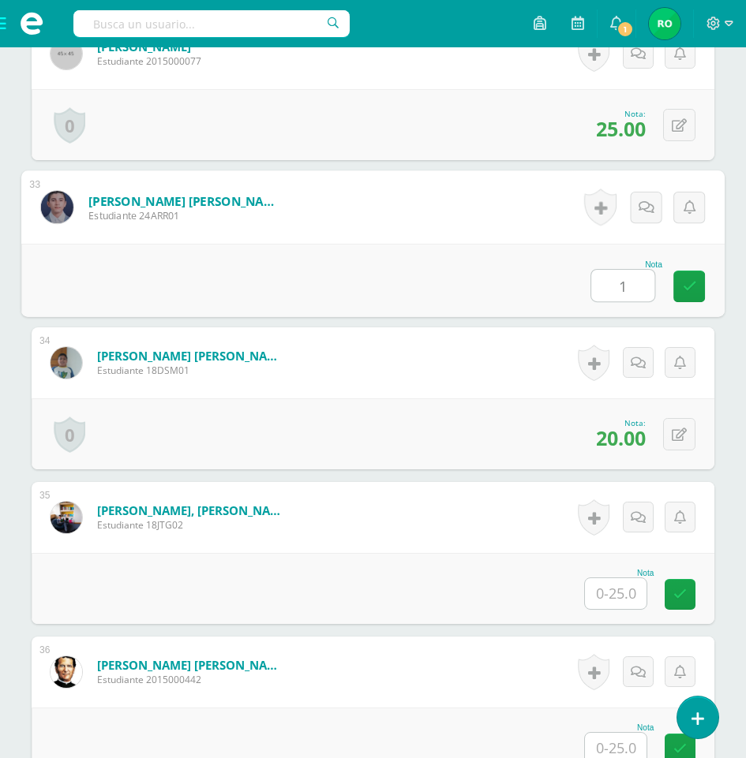
type input "15"
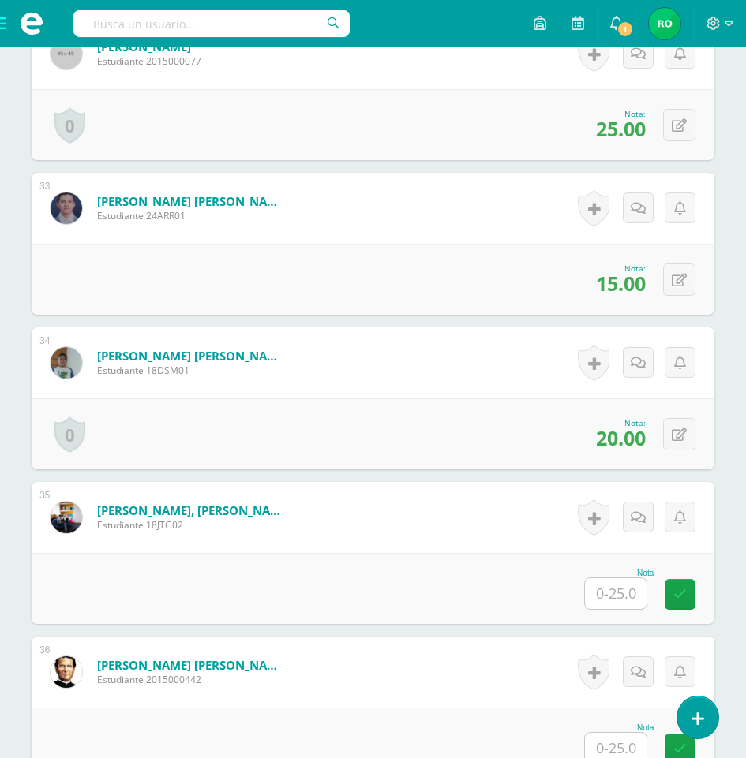
scroll to position [5566, 0]
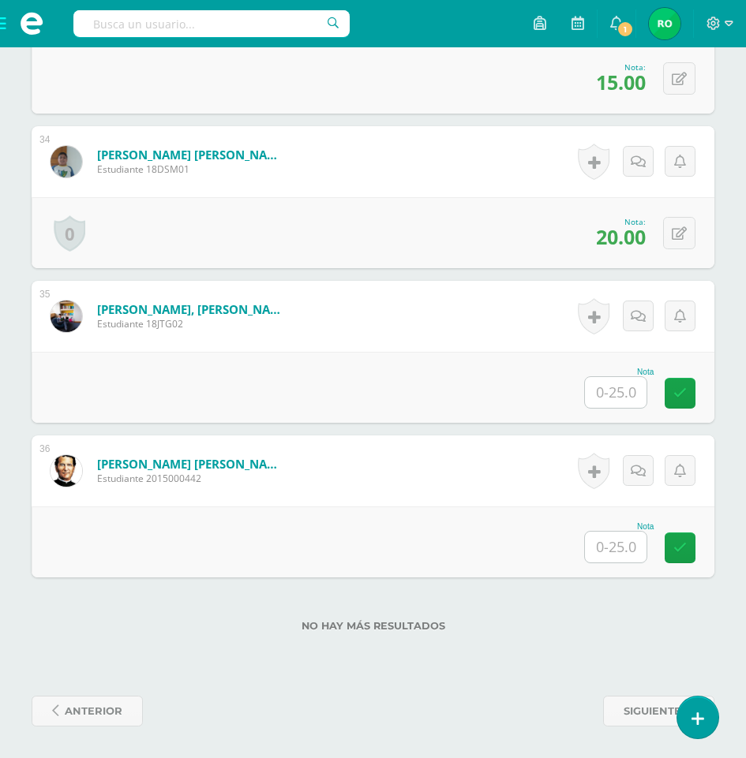
click at [630, 389] on input "text" at bounding box center [616, 392] width 62 height 31
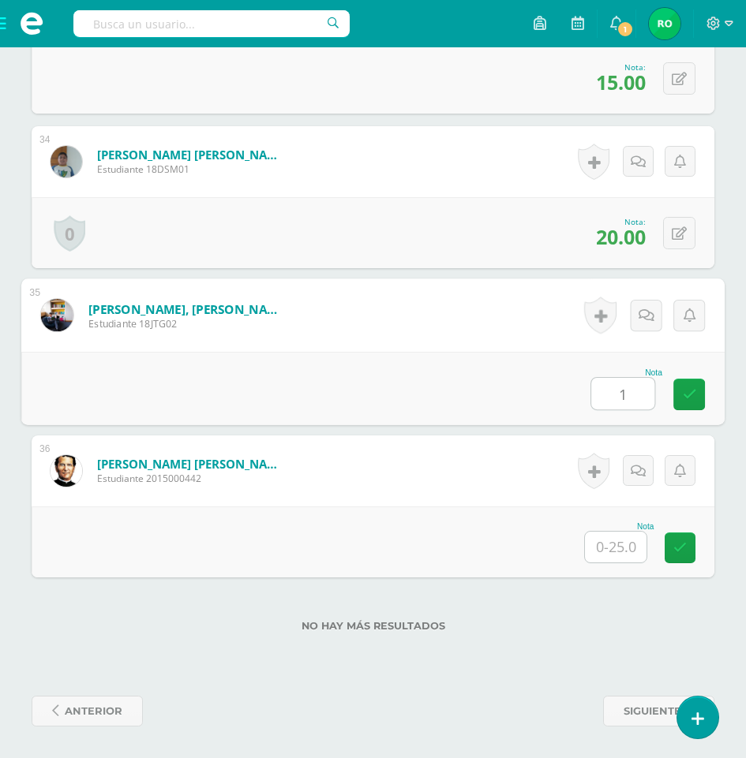
type input "1"
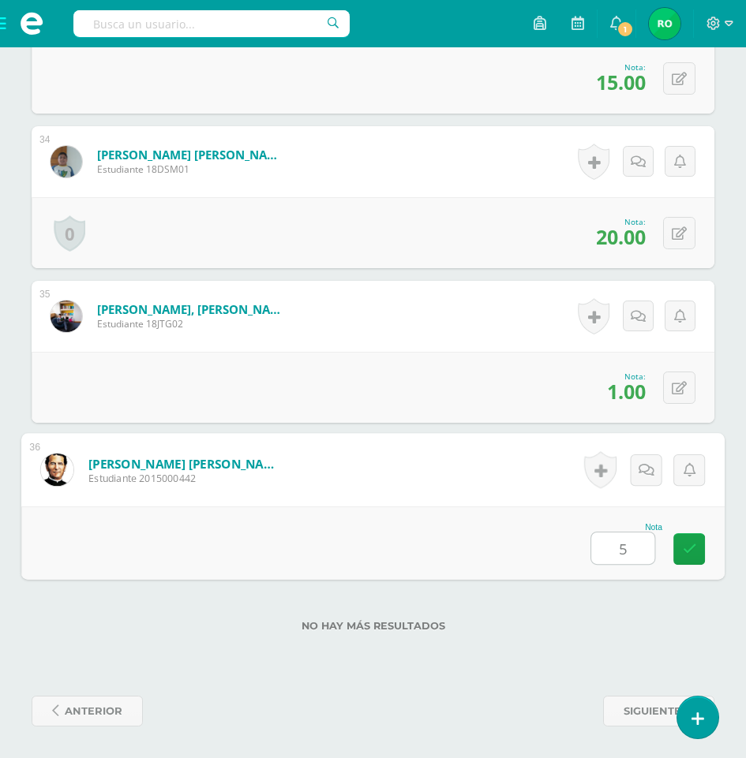
type input "5"
click at [662, 390] on div "0 Logros Logros obtenidos Aún no hay logros agregados Nota: 1.00" at bounding box center [373, 387] width 682 height 71
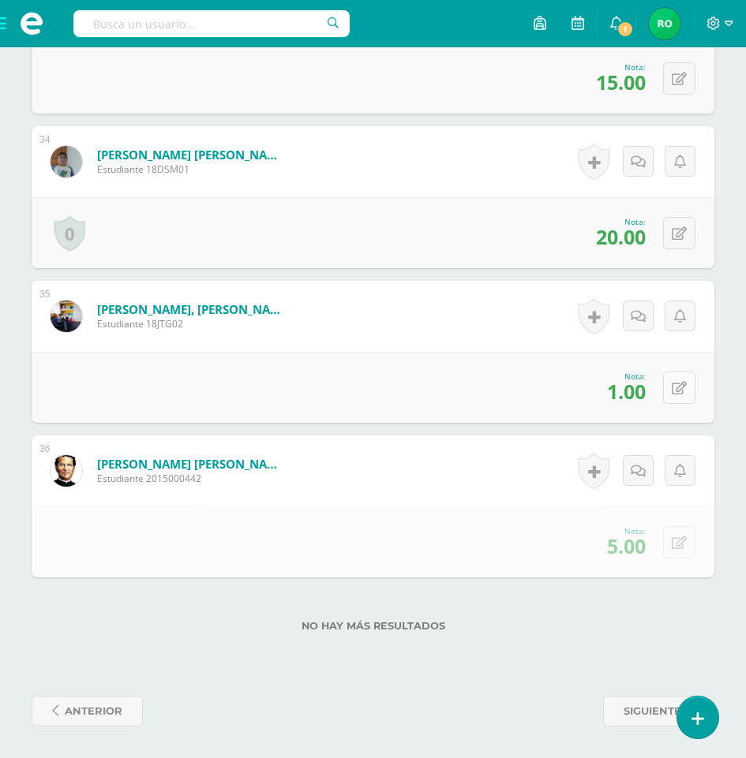
click at [687, 396] on button at bounding box center [679, 388] width 32 height 32
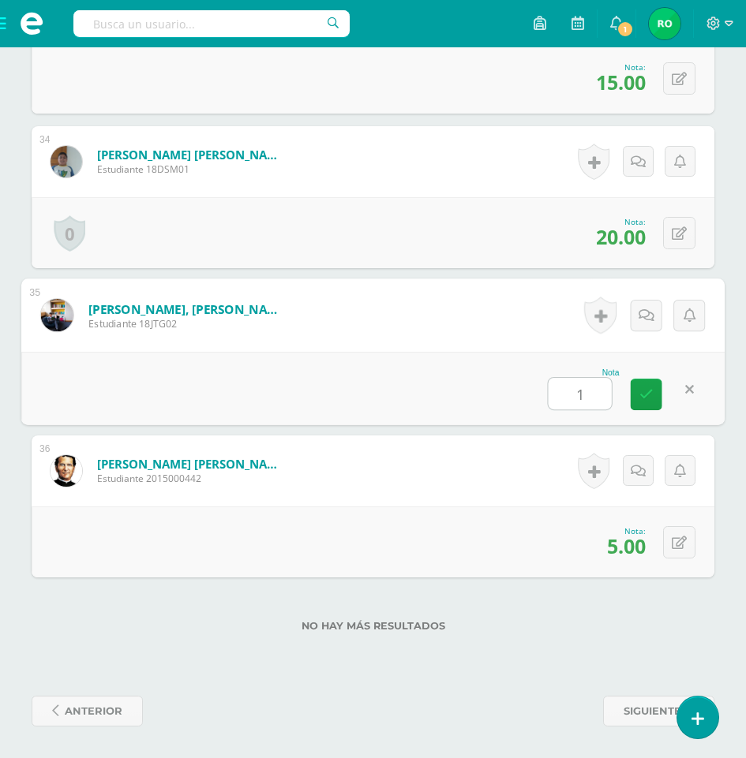
type input "15"
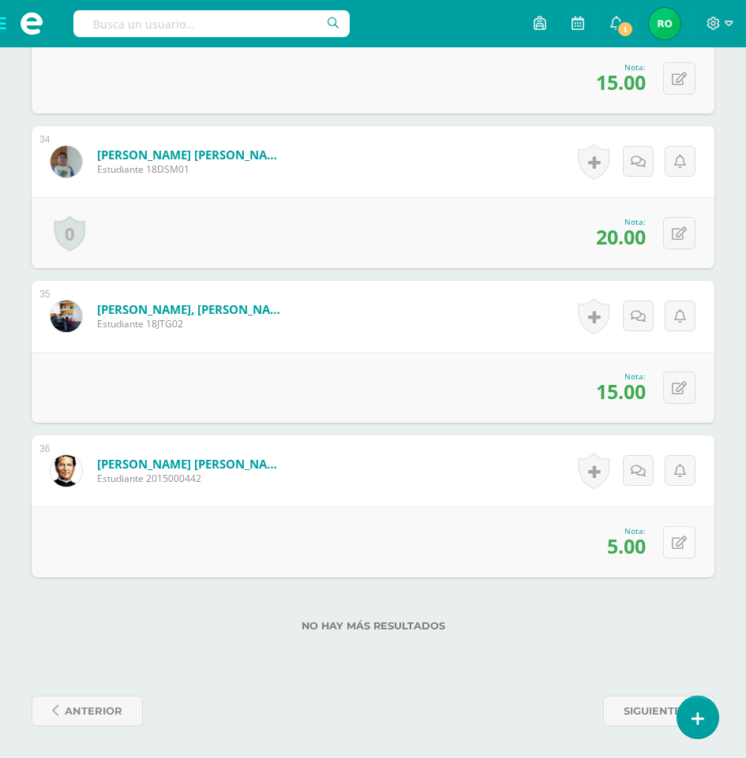
click at [688, 555] on button at bounding box center [679, 542] width 32 height 32
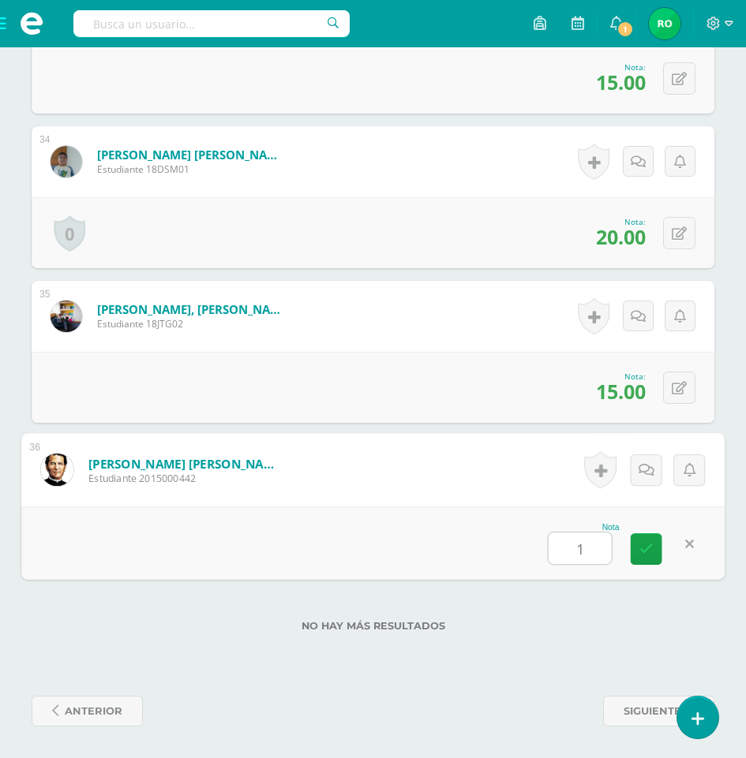
type input "15"
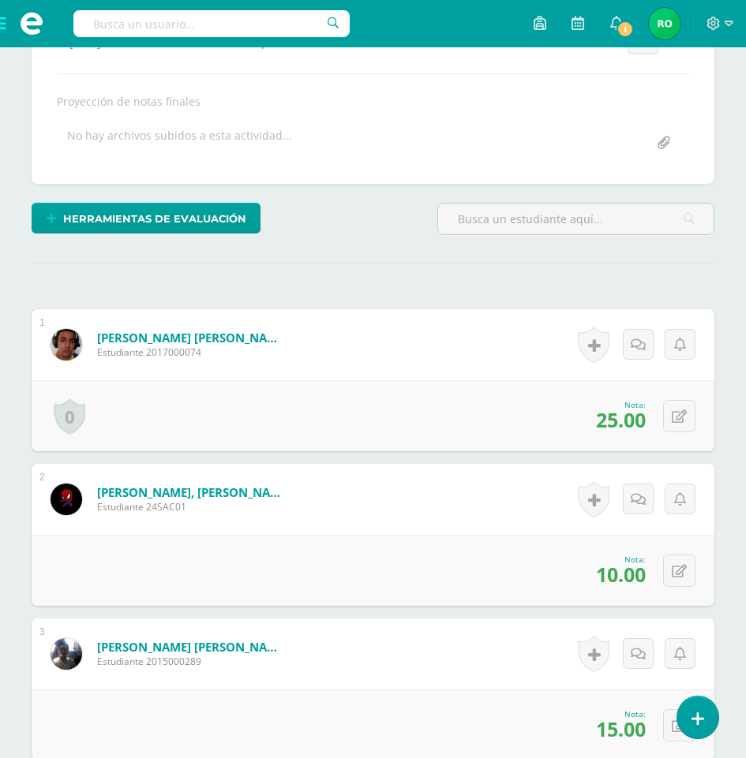
scroll to position [0, 0]
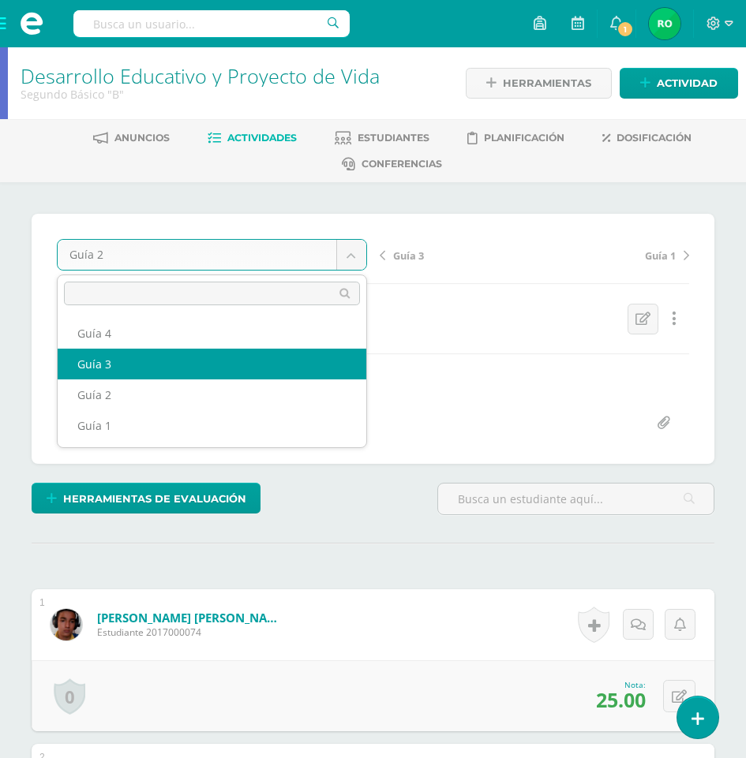
select select "/dashboard/teacher/grade-activity/181133/"
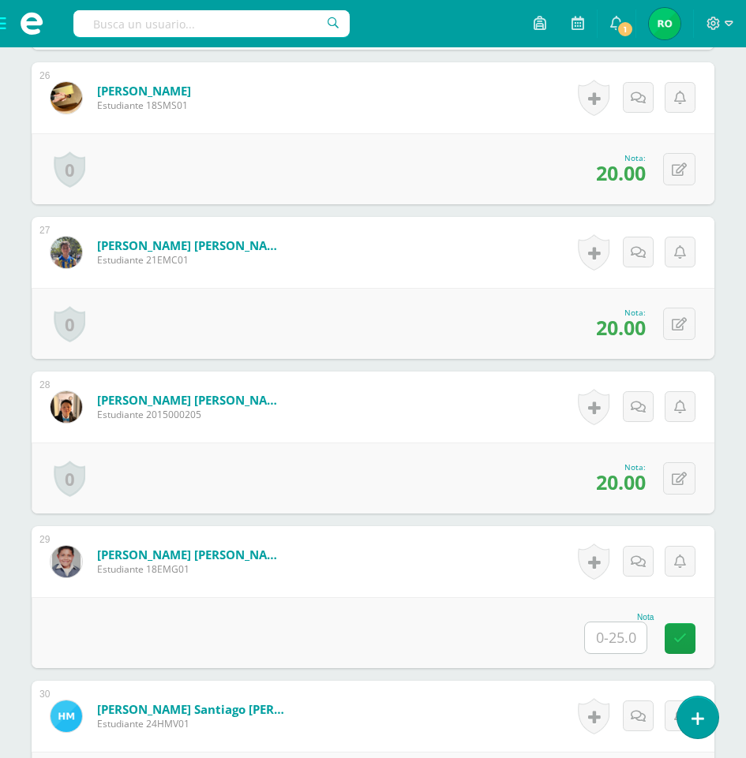
scroll to position [4456, 0]
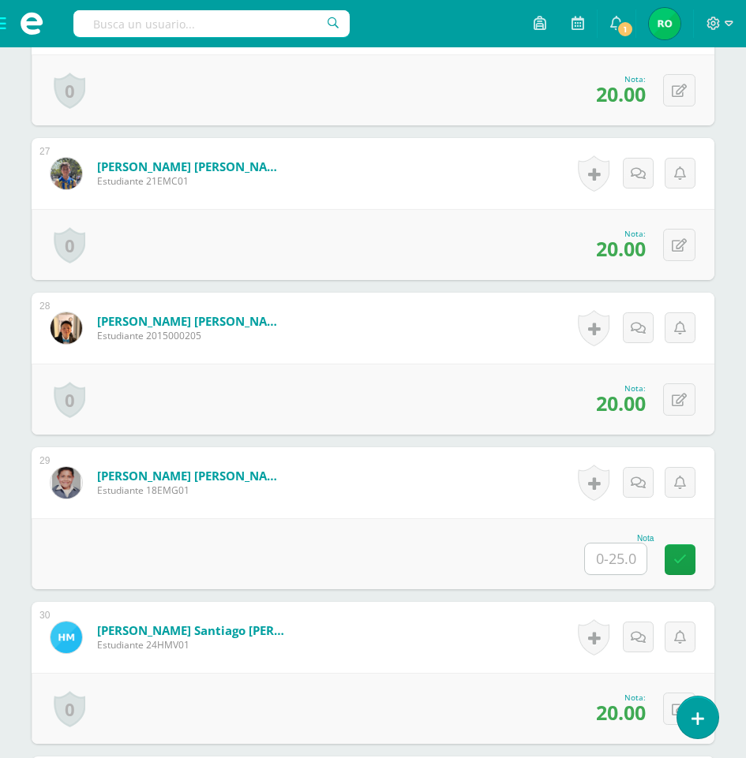
click at [630, 570] on input "text" at bounding box center [616, 559] width 62 height 31
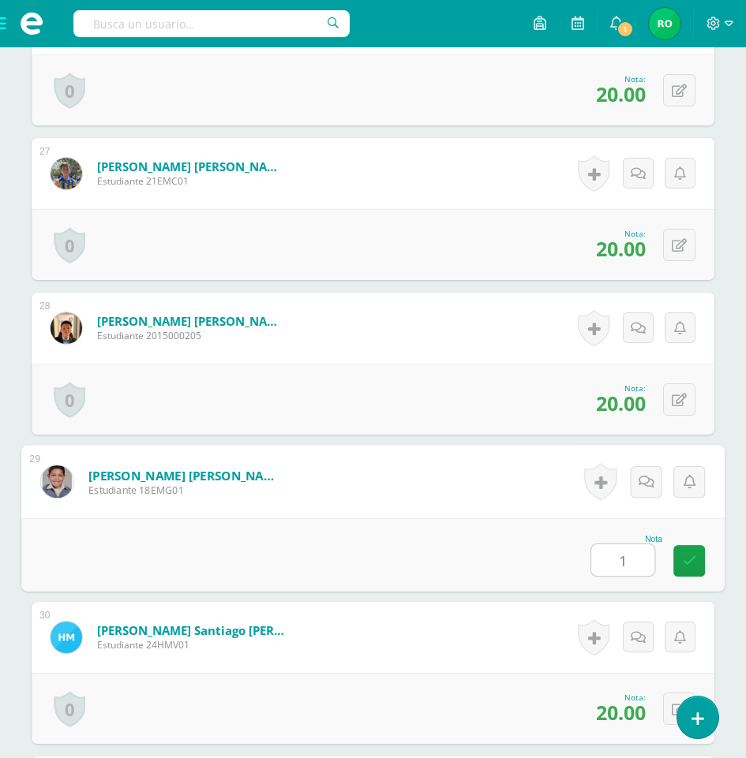
type input "15"
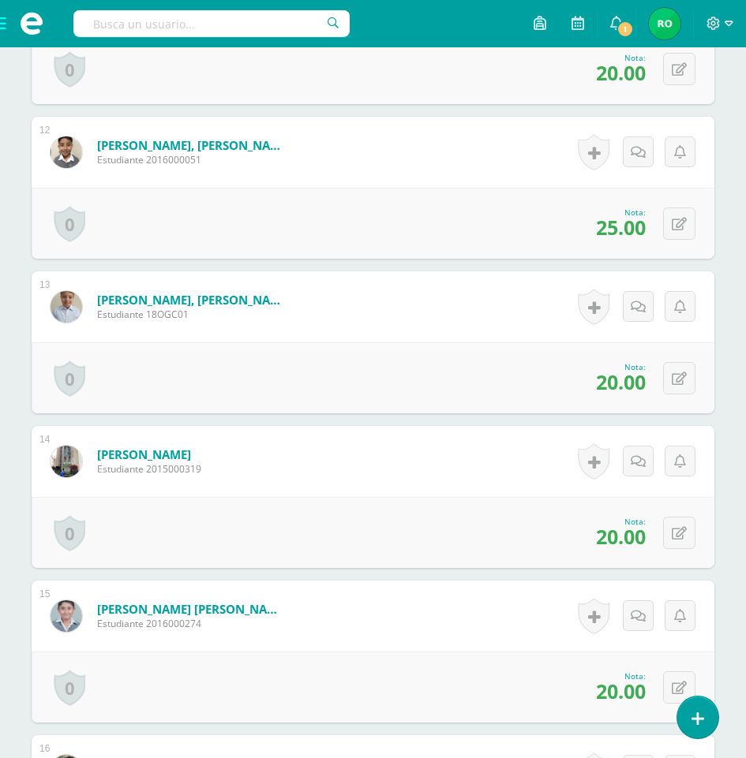
scroll to position [1764, 0]
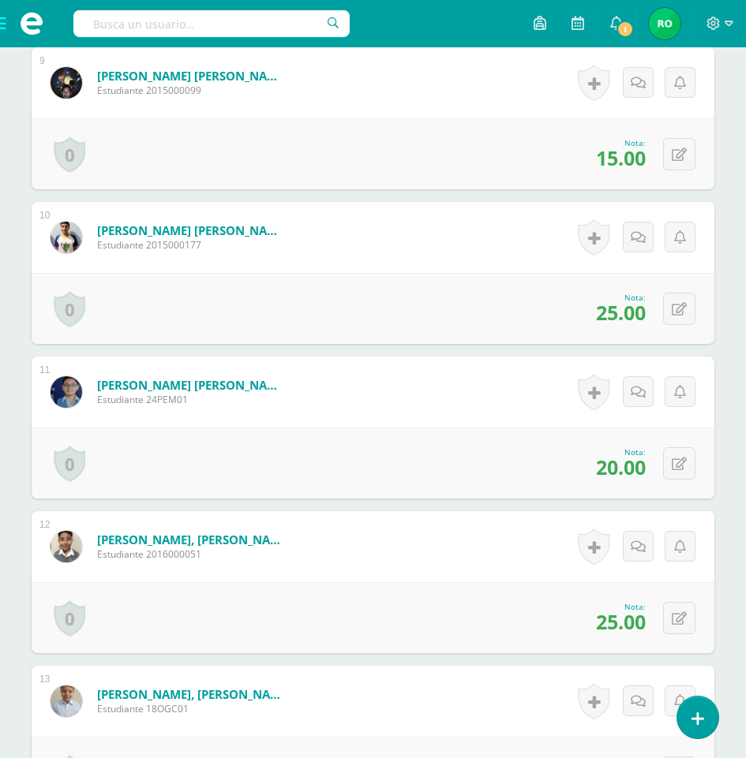
click at [0, 25] on span at bounding box center [31, 23] width 63 height 47
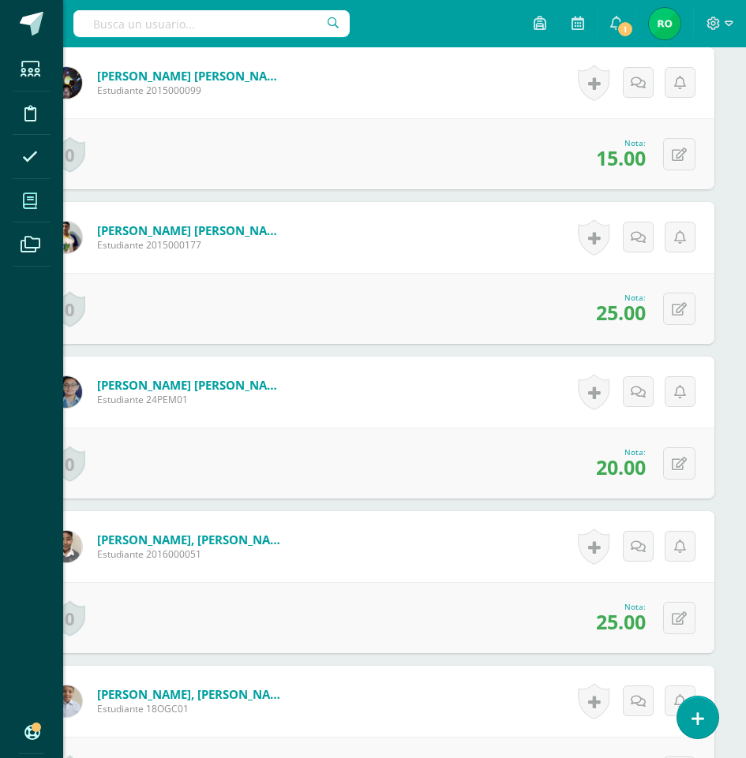
click at [39, 189] on span at bounding box center [31, 201] width 36 height 36
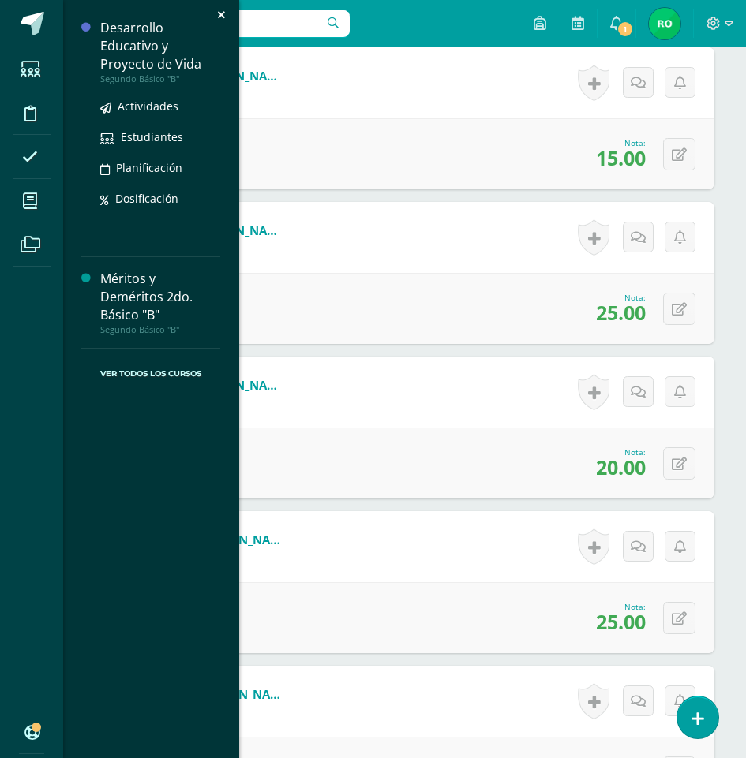
click at [144, 64] on div "Desarrollo Educativo y Proyecto de Vida" at bounding box center [160, 46] width 120 height 54
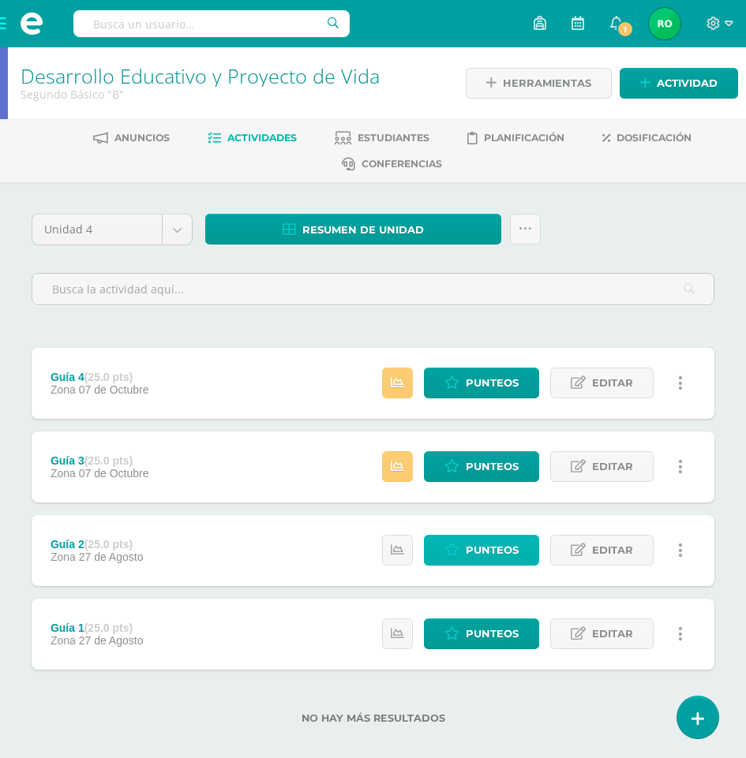
click at [468, 552] on span "Punteos" at bounding box center [491, 550] width 53 height 29
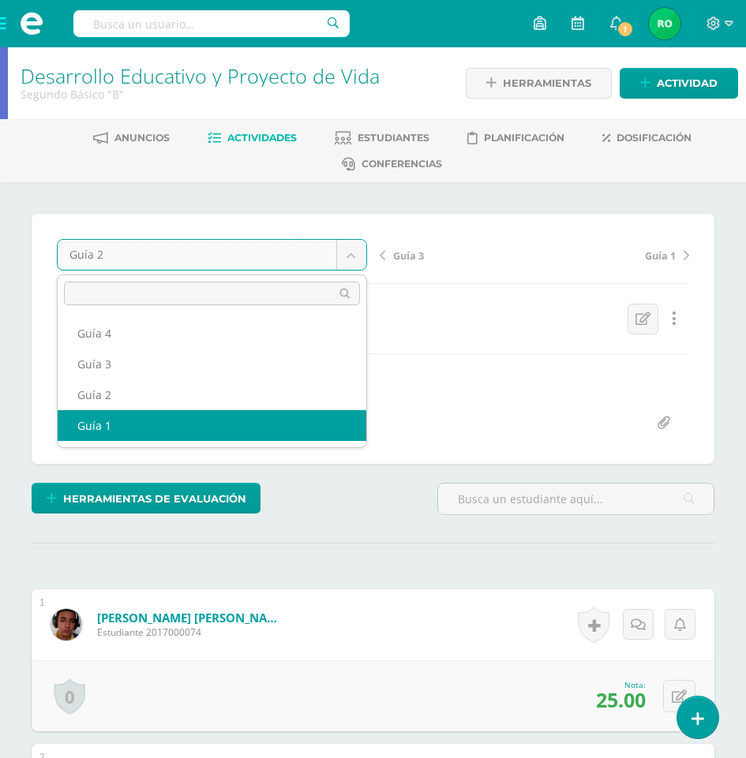
select select "/dashboard/teacher/grade-activity/179115/"
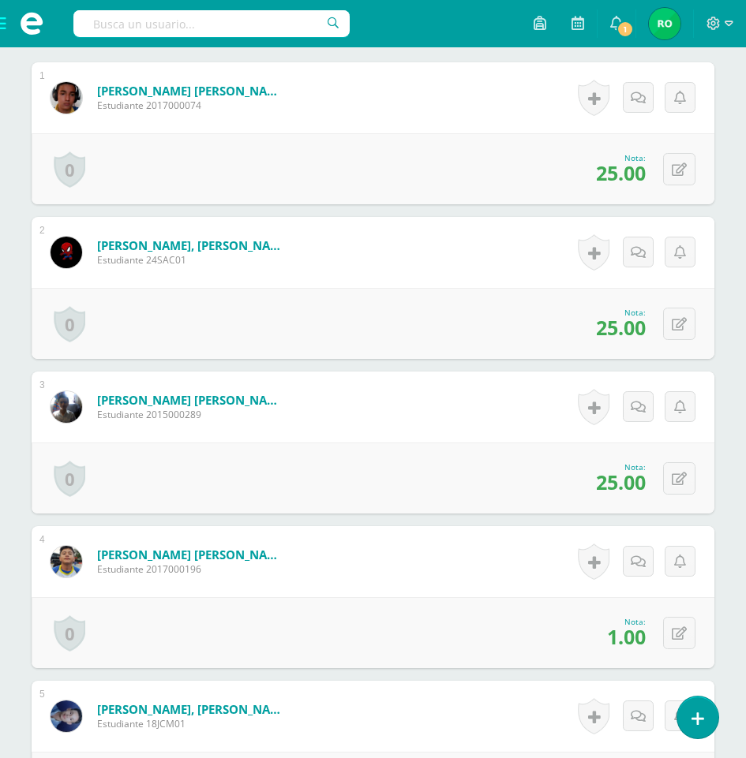
scroll to position [606, 0]
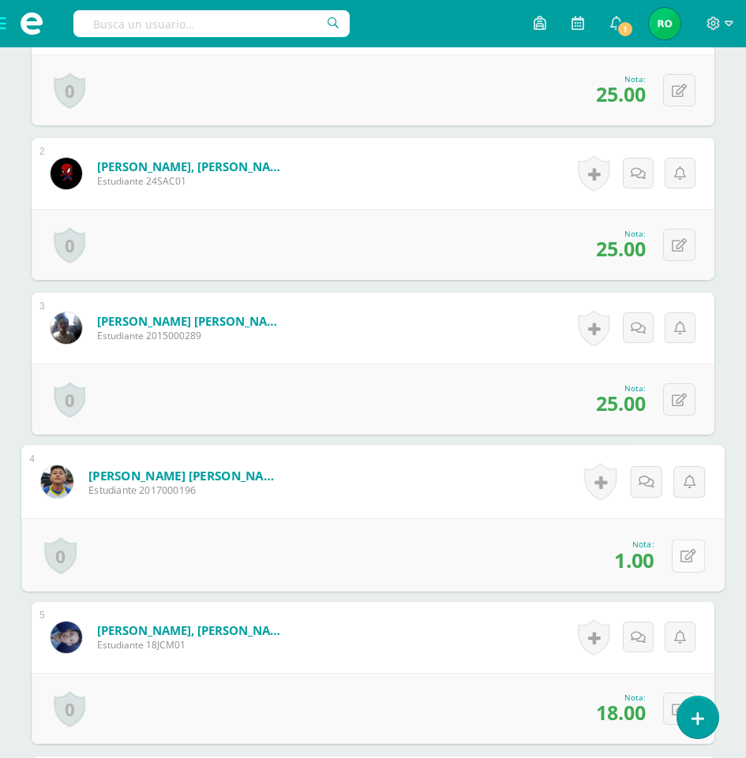
click at [667, 568] on div "0 [GEOGRAPHIC_DATA] Logros obtenidos Aún no hay logros agregados Nota: 1.00" at bounding box center [372, 554] width 703 height 73
click at [680, 571] on button at bounding box center [687, 555] width 33 height 33
type input "10"
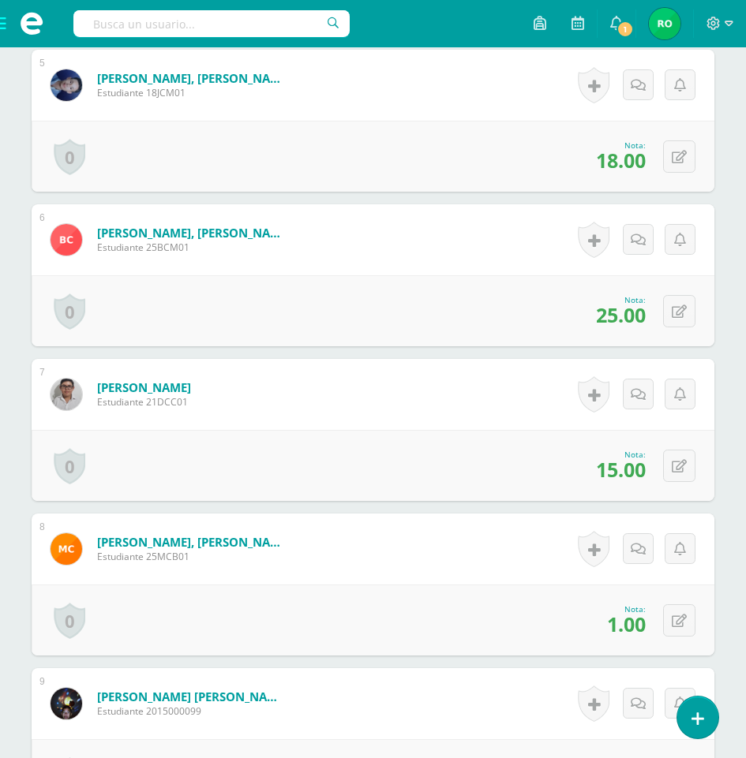
scroll to position [1237, 0]
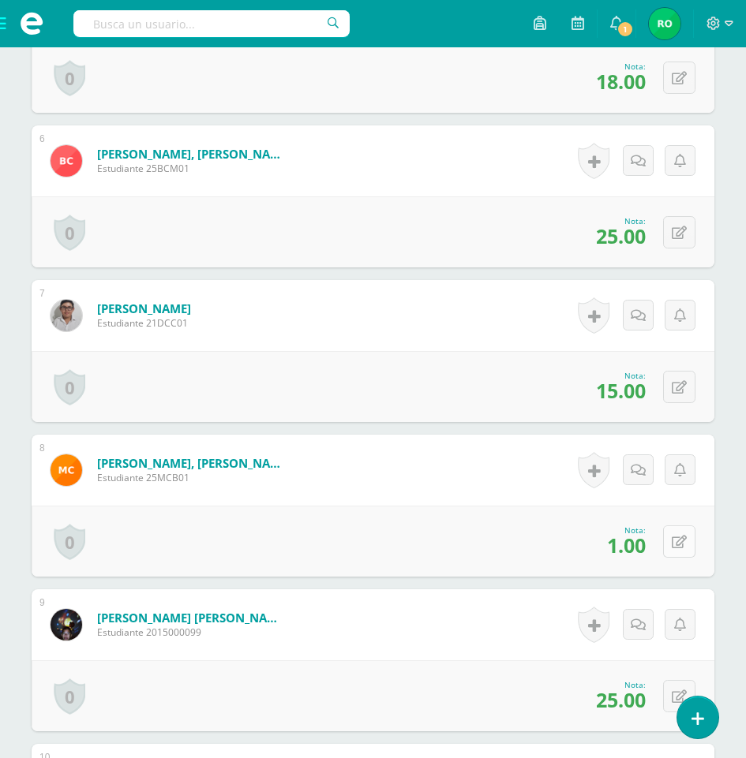
click at [678, 544] on icon at bounding box center [678, 542] width 15 height 13
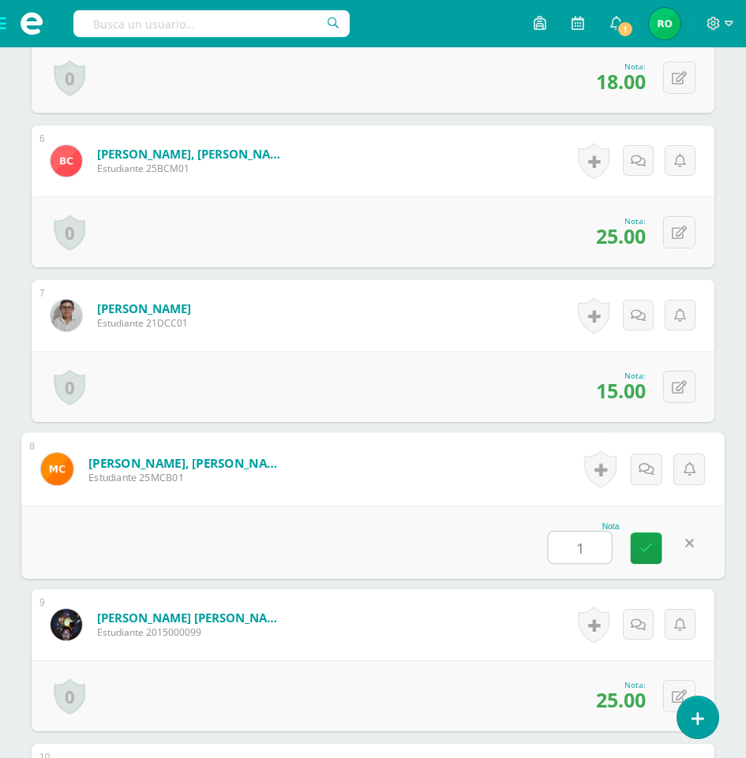
type input "10"
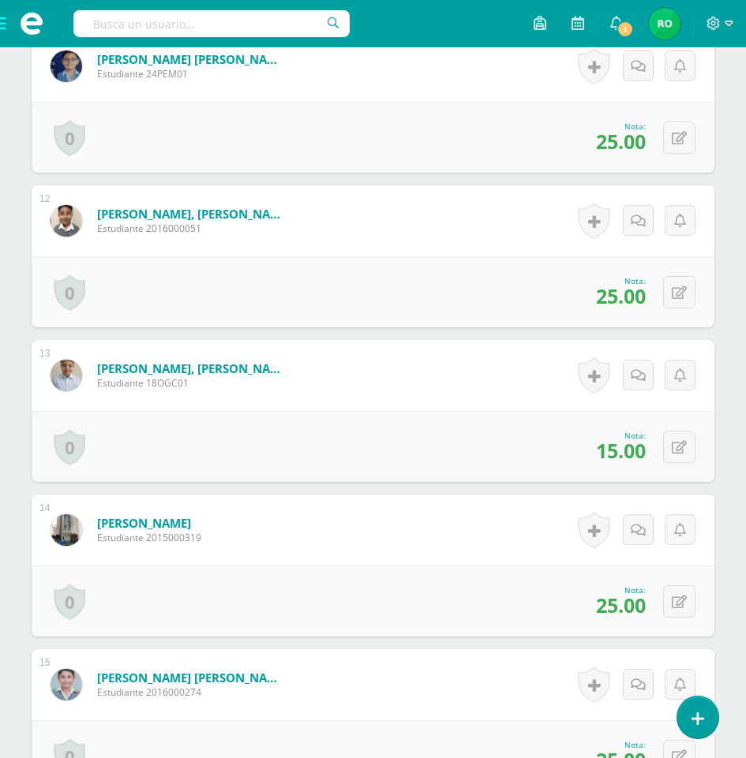
scroll to position [2420, 0]
